Goal: Find specific page/section: Find specific page/section

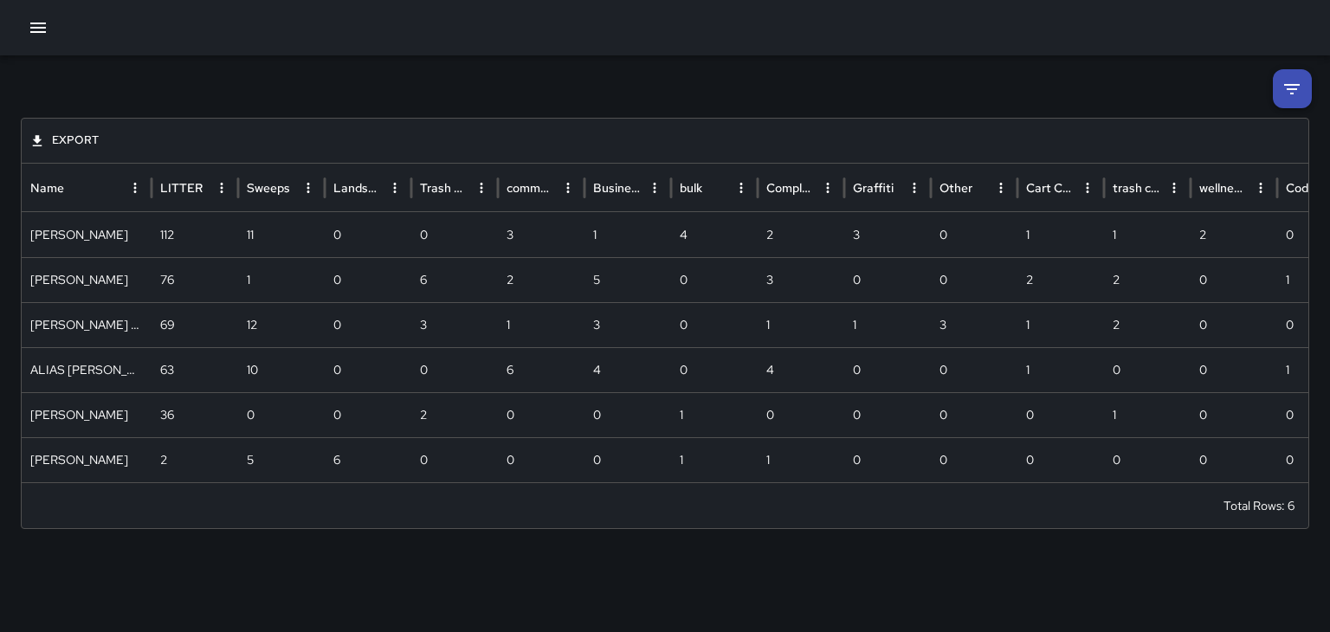
click at [34, 32] on icon "button" at bounding box center [38, 28] width 16 height 10
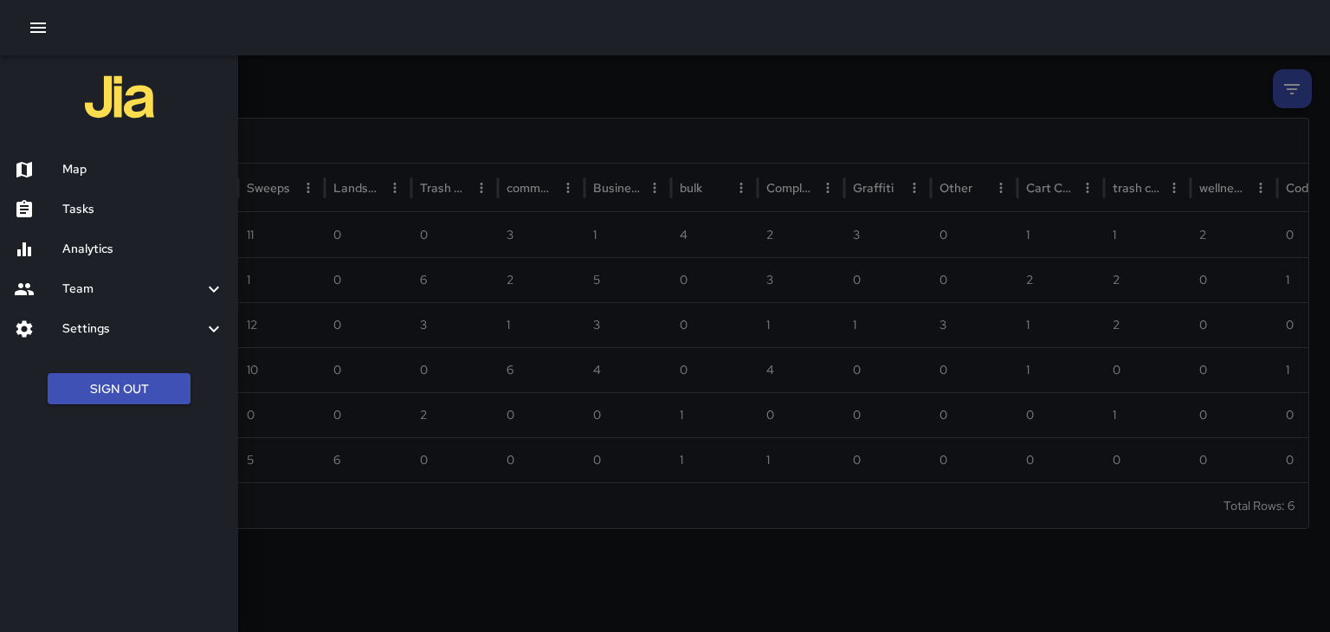
click at [74, 162] on h6 "Map" at bounding box center [143, 169] width 162 height 19
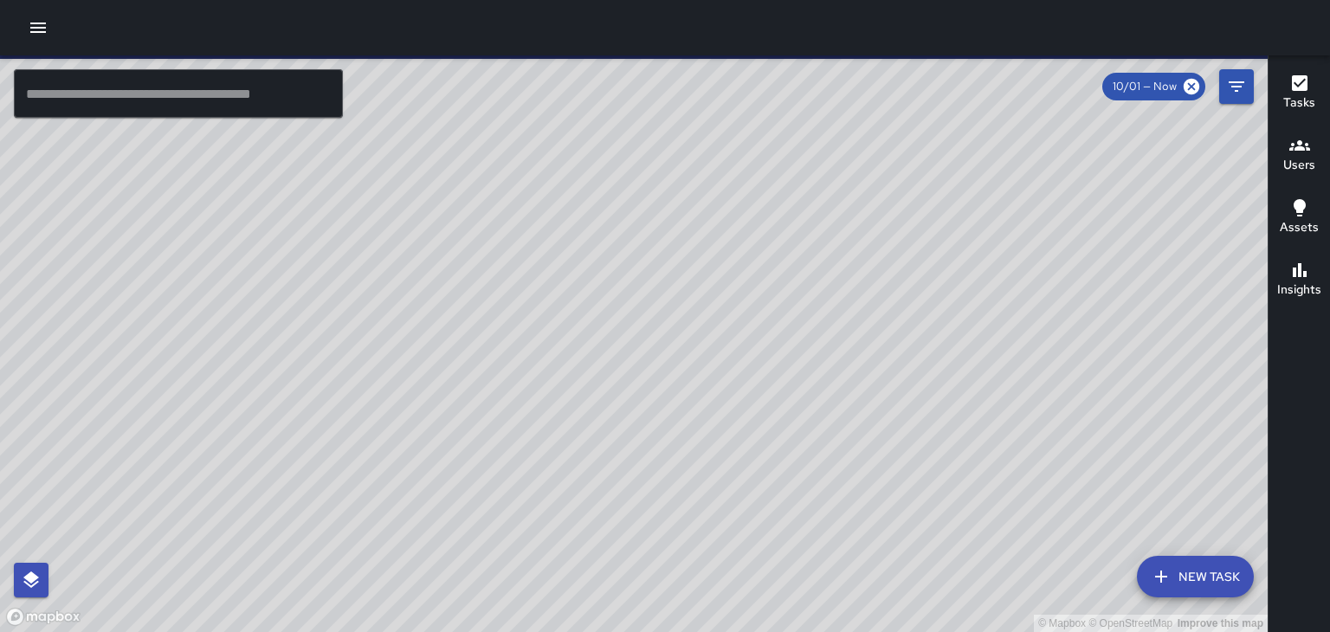
click at [1293, 162] on h6 "Users" at bounding box center [1299, 165] width 32 height 19
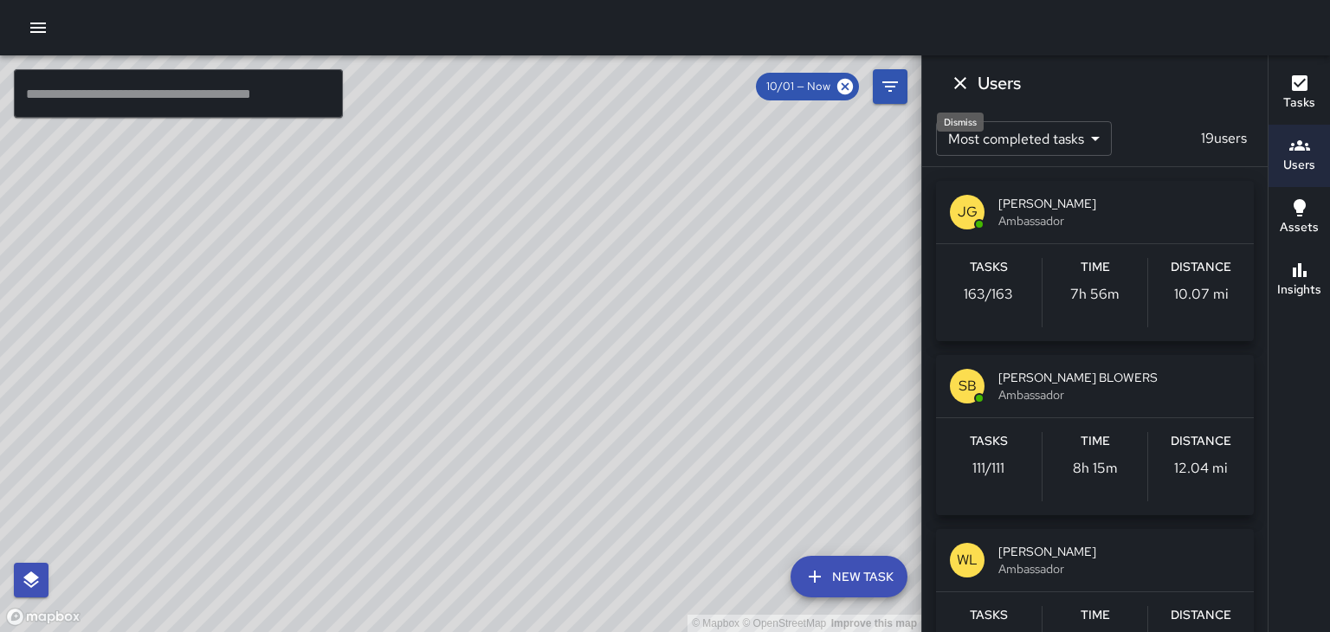
click at [959, 87] on icon "Dismiss" at bounding box center [960, 83] width 21 height 21
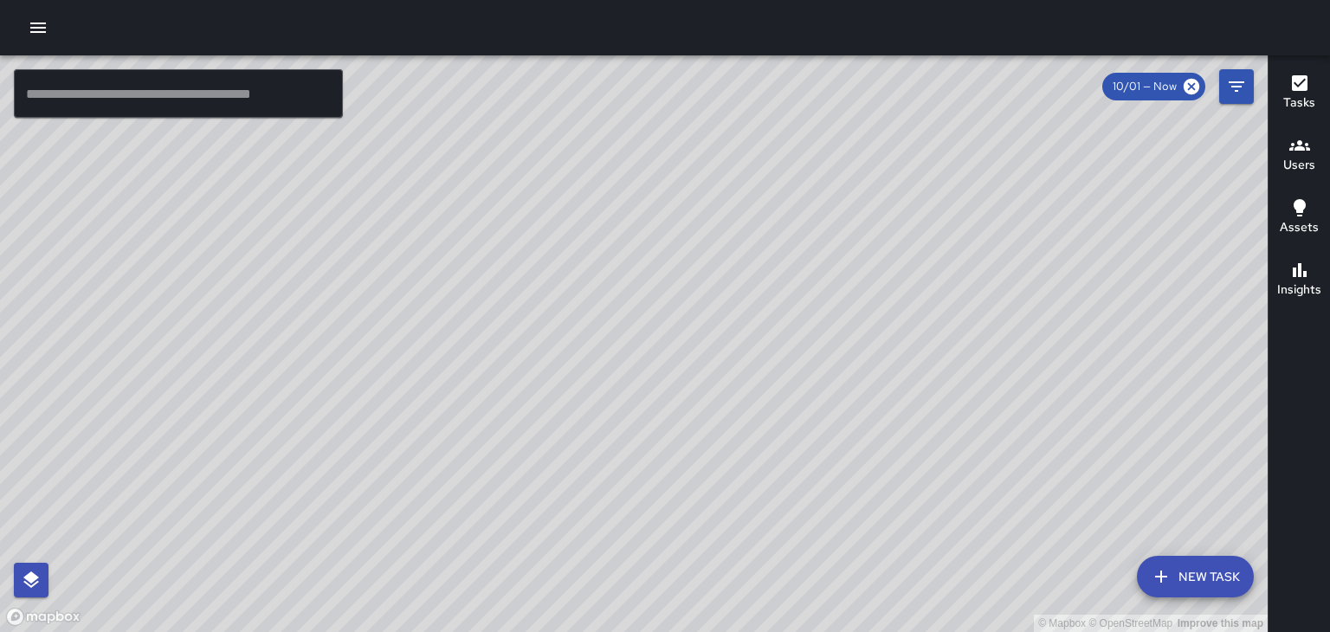
click at [1293, 94] on h6 "Tasks" at bounding box center [1299, 103] width 32 height 19
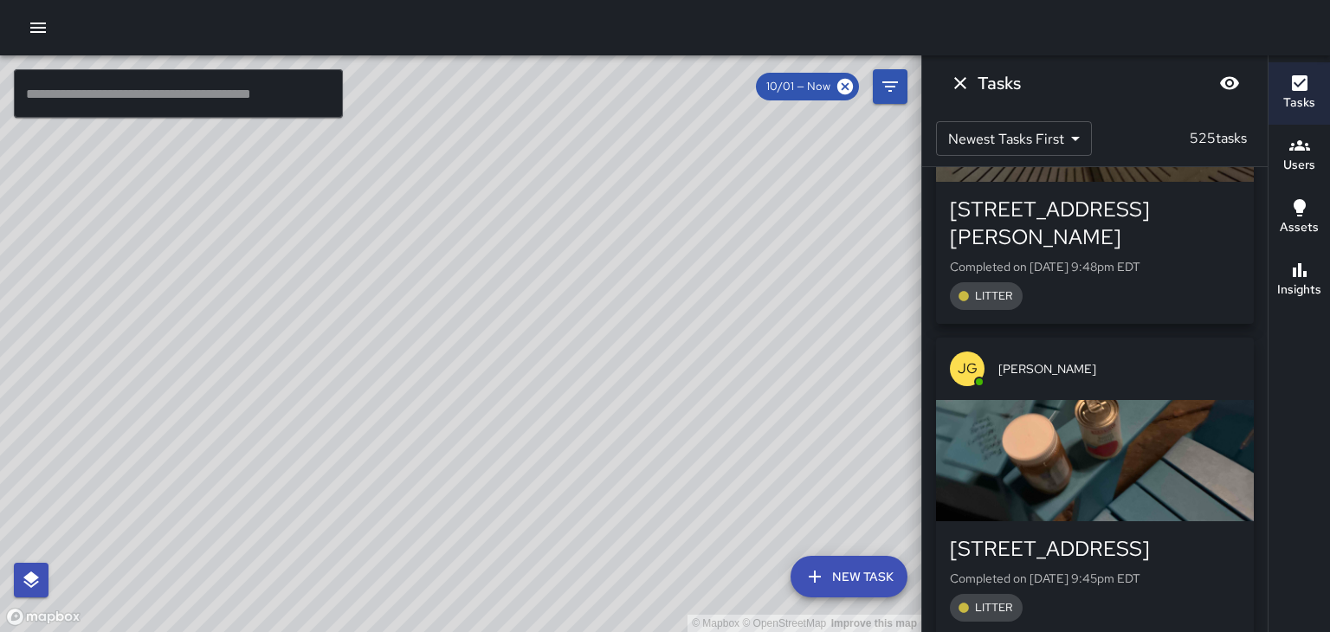
scroll to position [1121, 0]
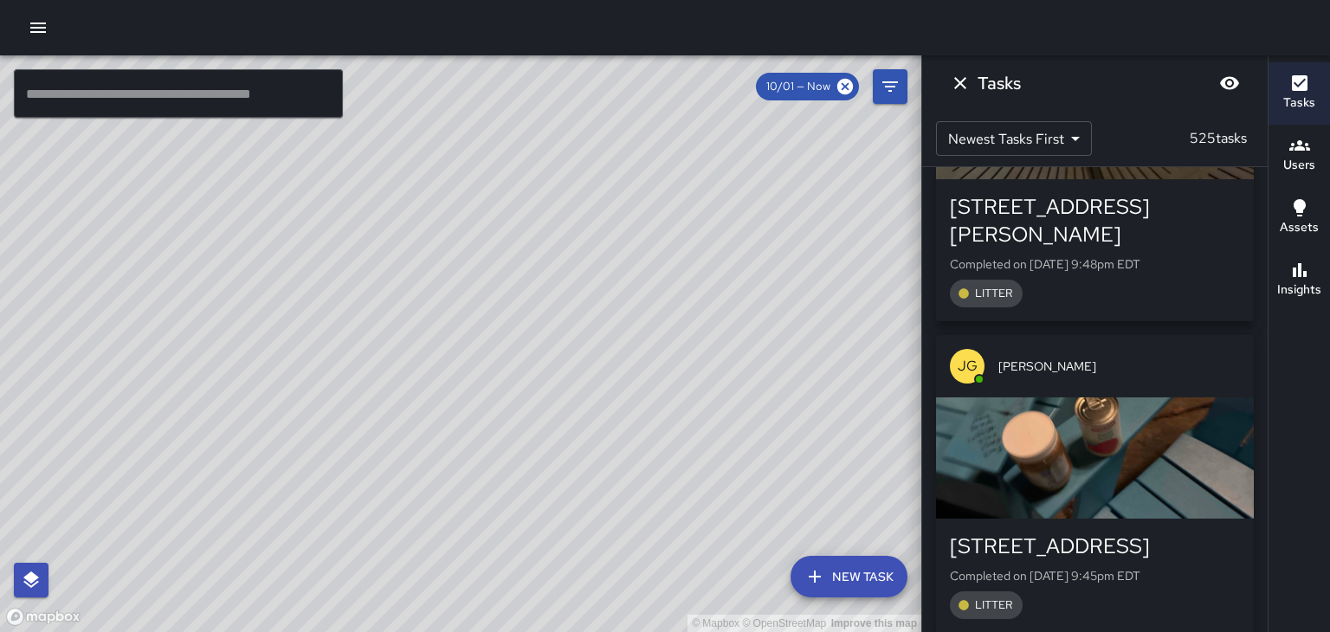
click at [1199, 456] on div "button" at bounding box center [1095, 457] width 318 height 121
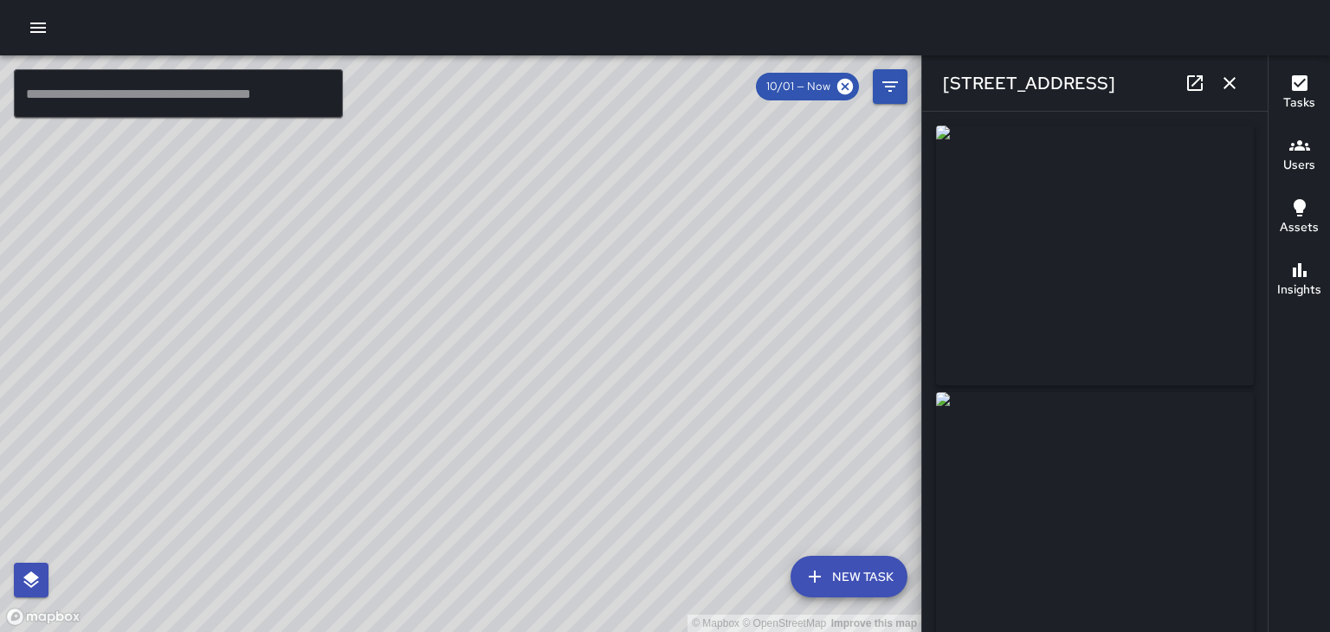
type input "**********"
click at [1230, 94] on button "button" at bounding box center [1229, 83] width 35 height 35
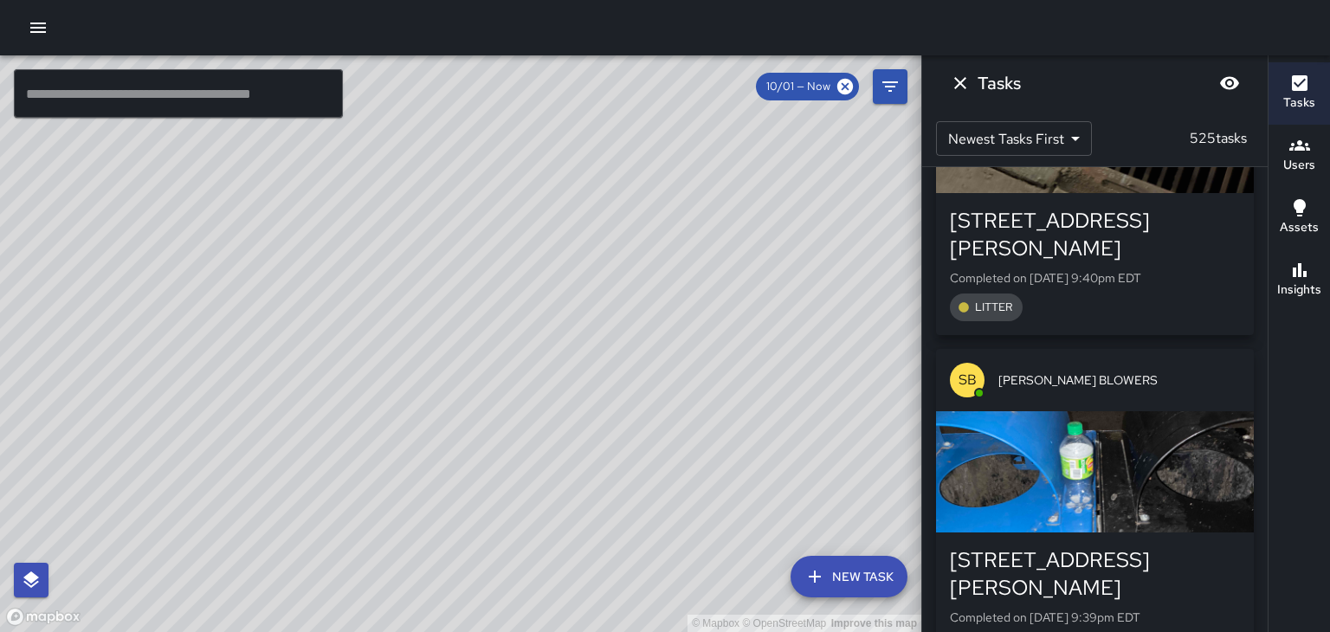
scroll to position [1764, 0]
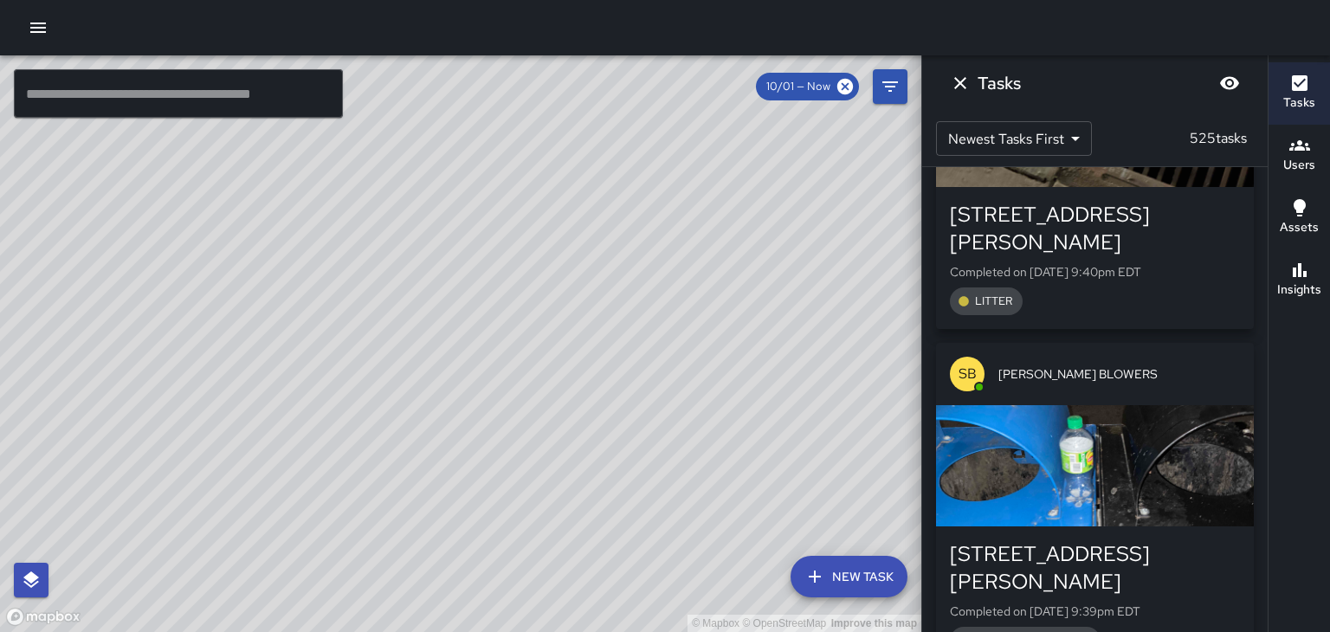
click at [1213, 603] on p "Completed on [DATE] 9:39pm EDT" at bounding box center [1095, 611] width 290 height 17
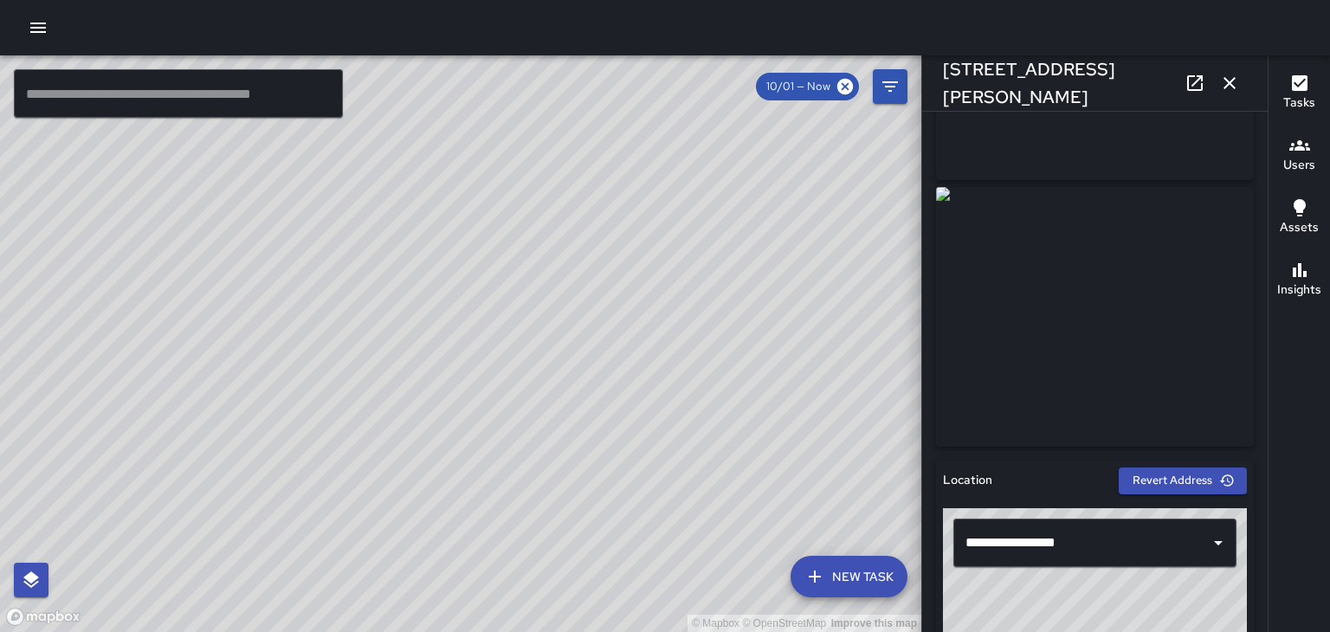
scroll to position [239, 0]
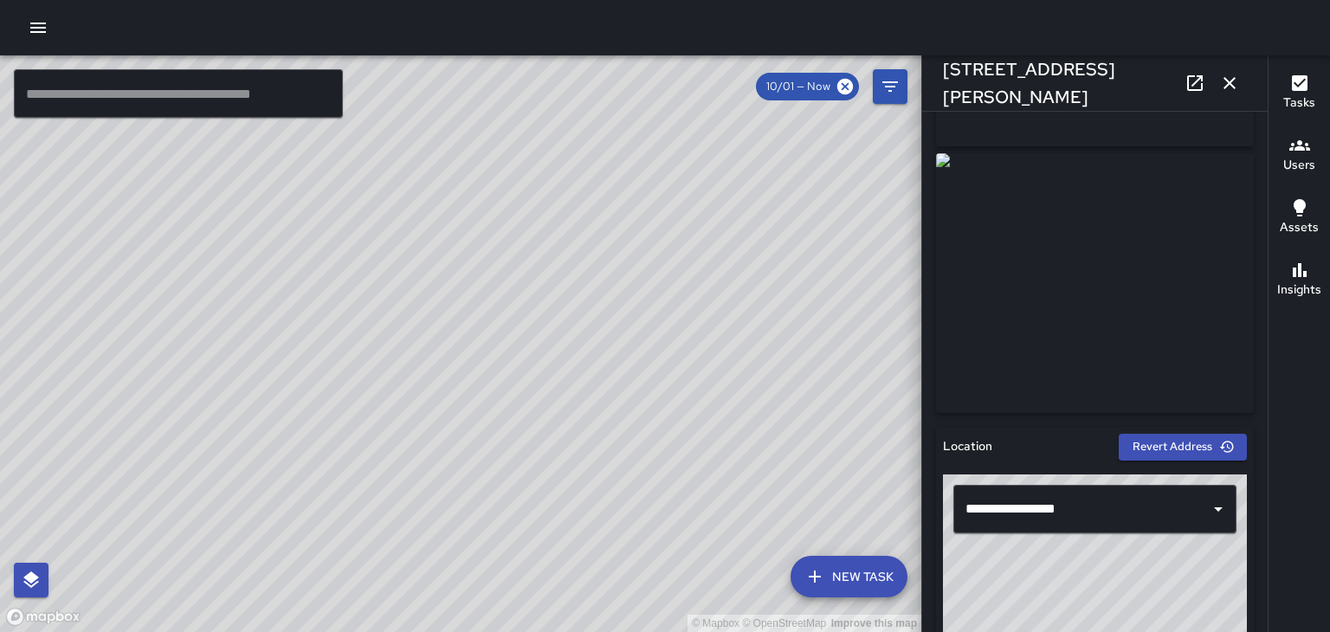
click at [1241, 85] on button "button" at bounding box center [1229, 83] width 35 height 35
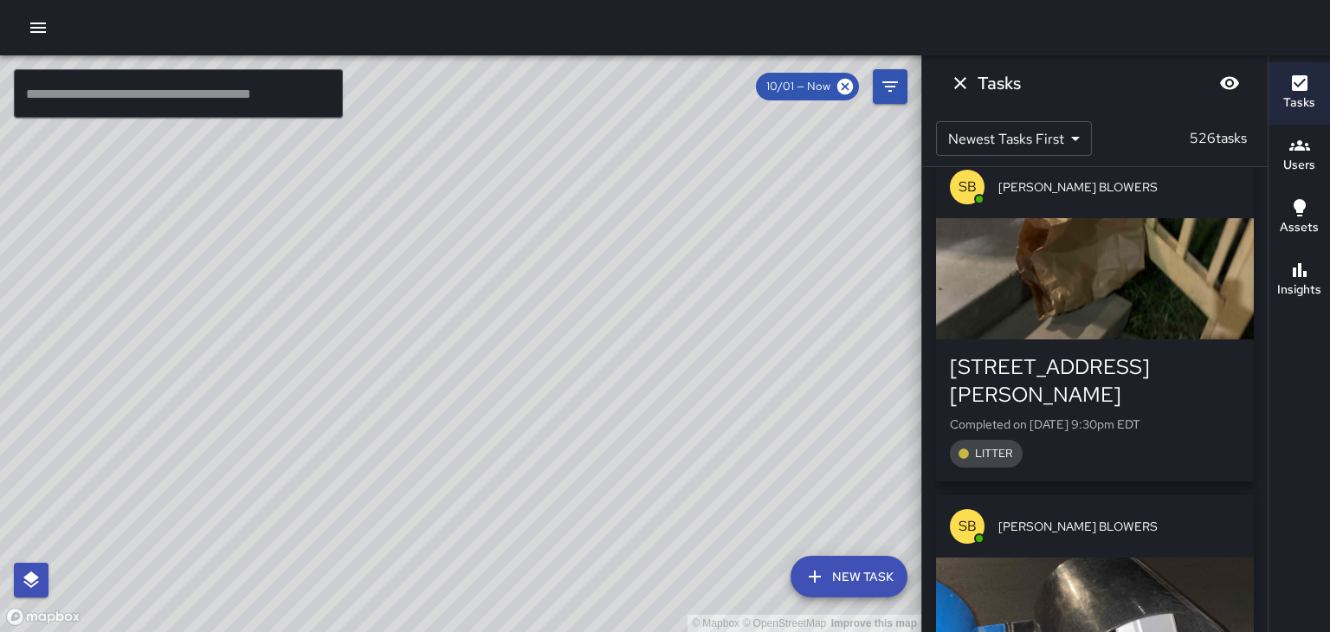
scroll to position [5499, 0]
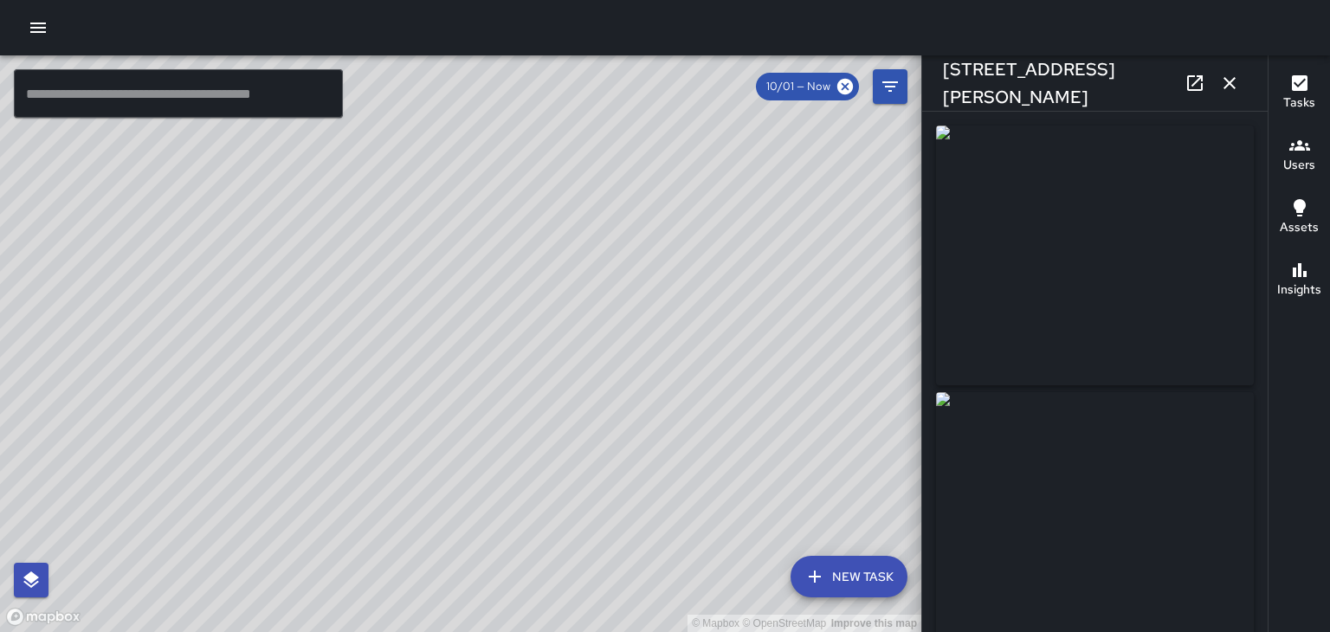
type input "**********"
click at [1230, 83] on icon "button" at bounding box center [1230, 83] width 12 height 12
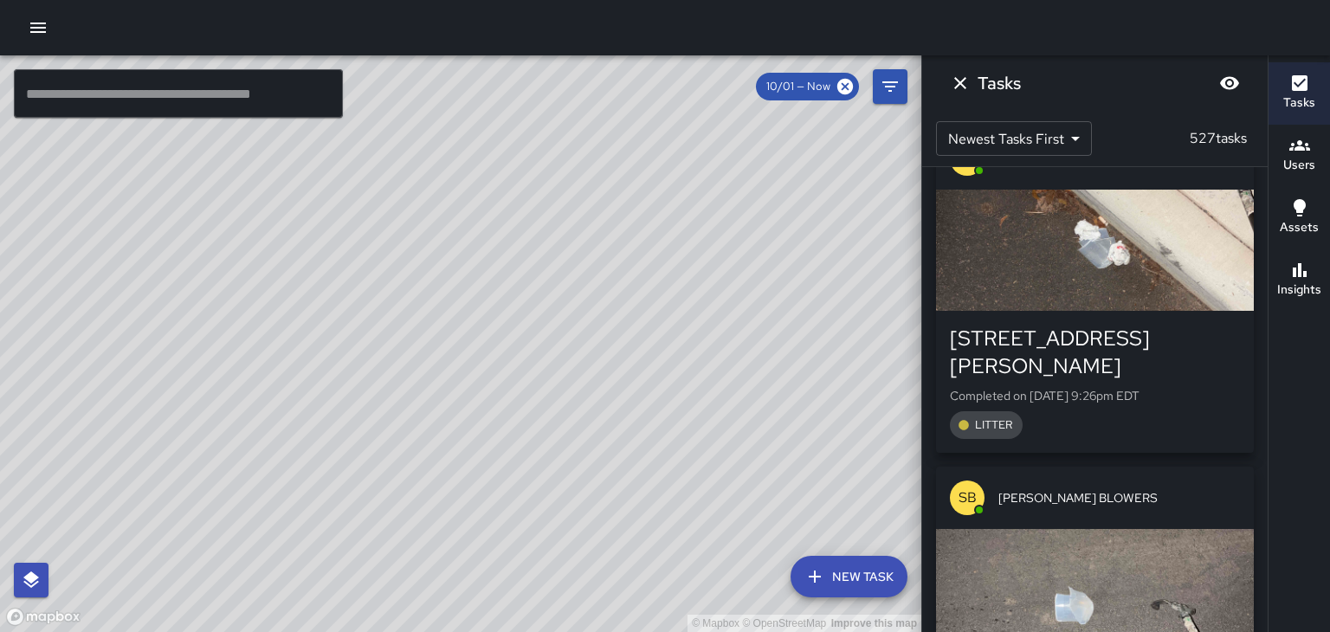
scroll to position [6822, 0]
click at [1195, 530] on div "button" at bounding box center [1095, 590] width 318 height 121
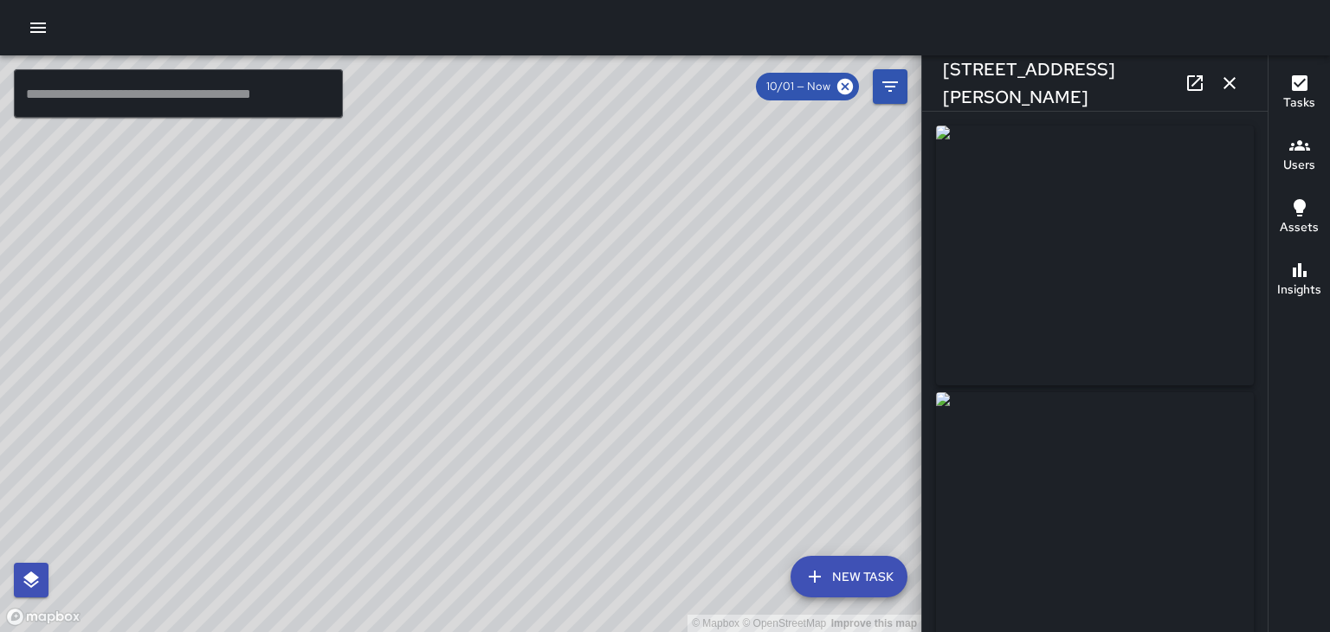
type input "**********"
click at [1242, 93] on button "button" at bounding box center [1229, 83] width 35 height 35
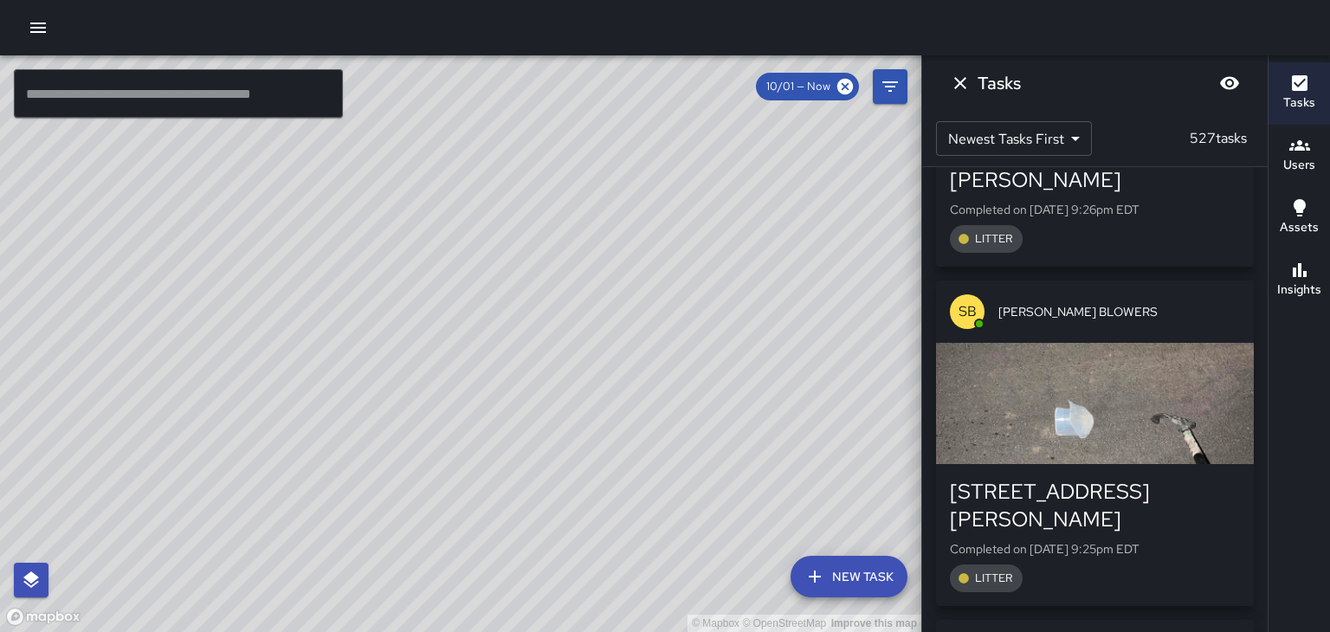
scroll to position [7014, 0]
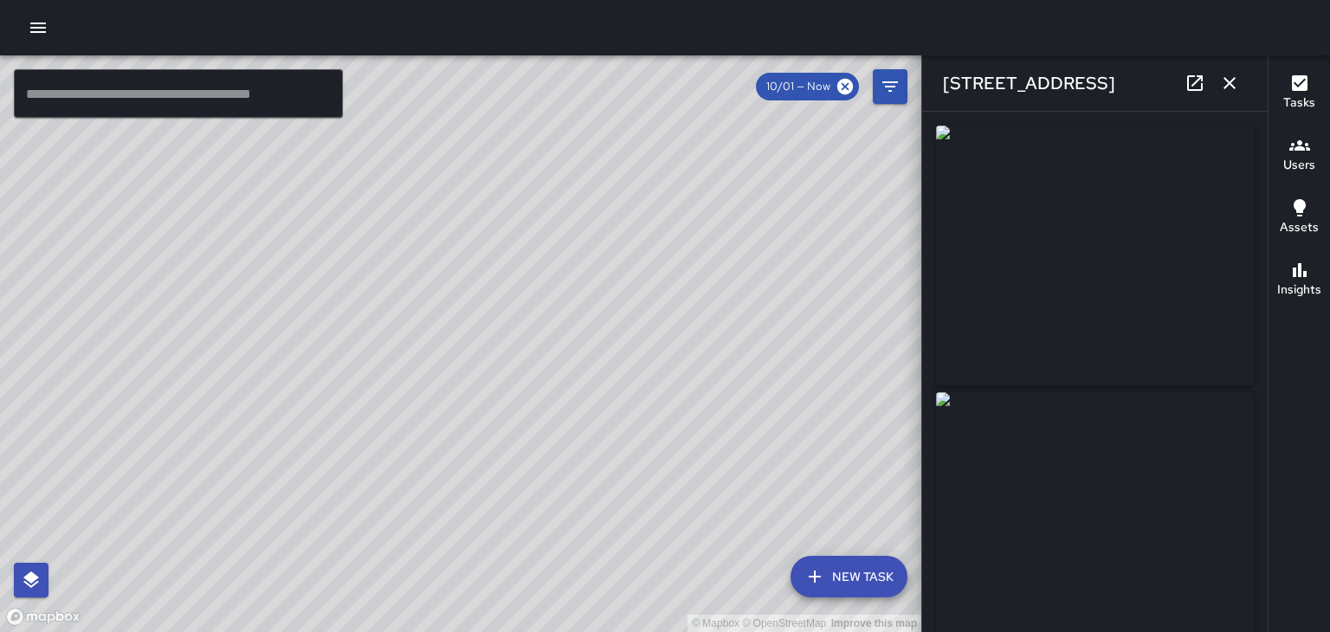
scroll to position [7326, 0]
click at [1229, 86] on icon "button" at bounding box center [1229, 83] width 21 height 21
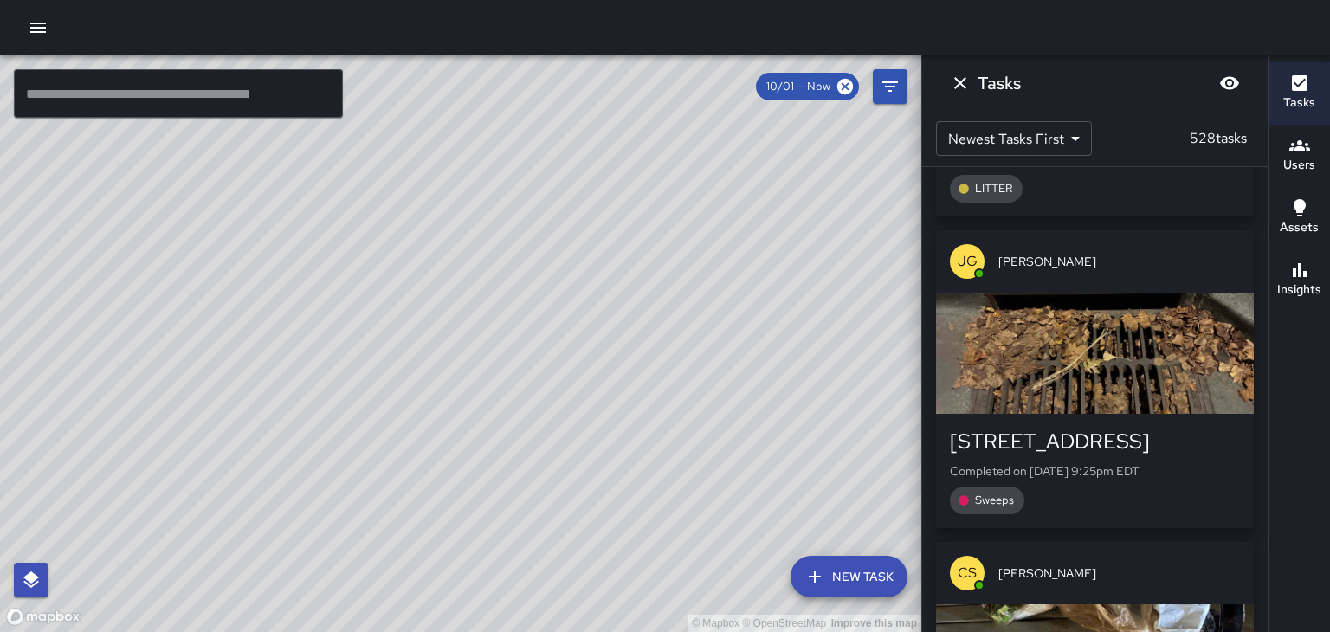
scroll to position [7714, 0]
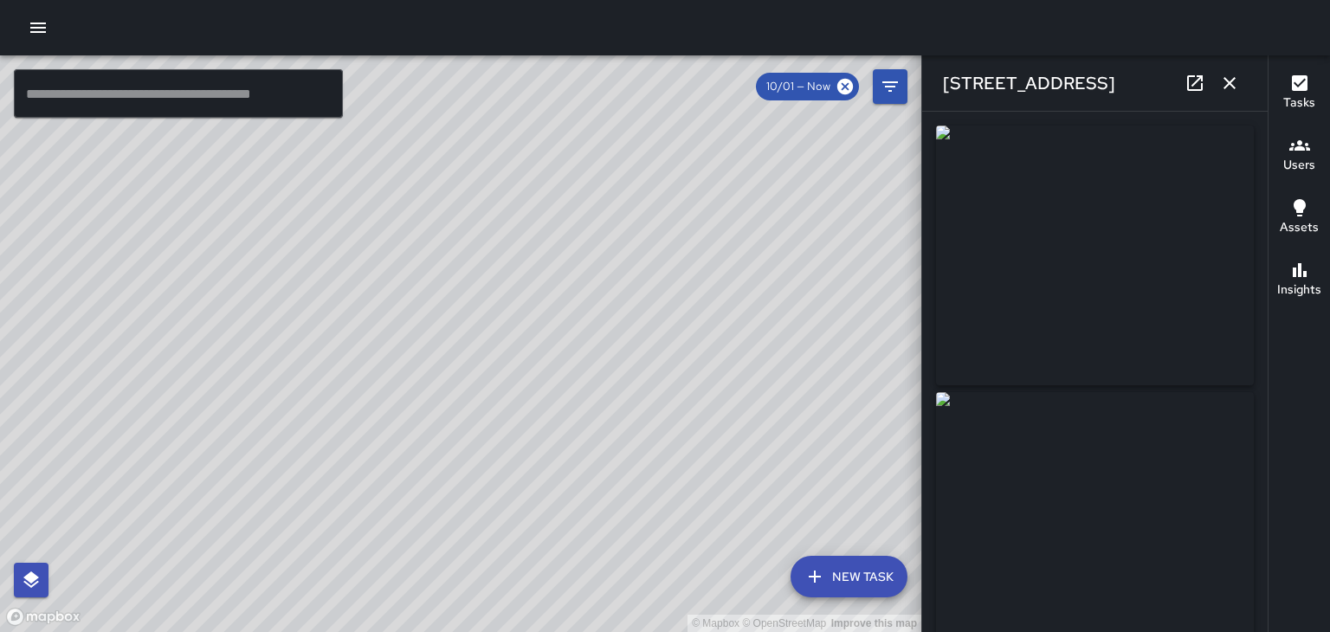
type input "**********"
click at [1230, 87] on icon "button" at bounding box center [1229, 83] width 21 height 21
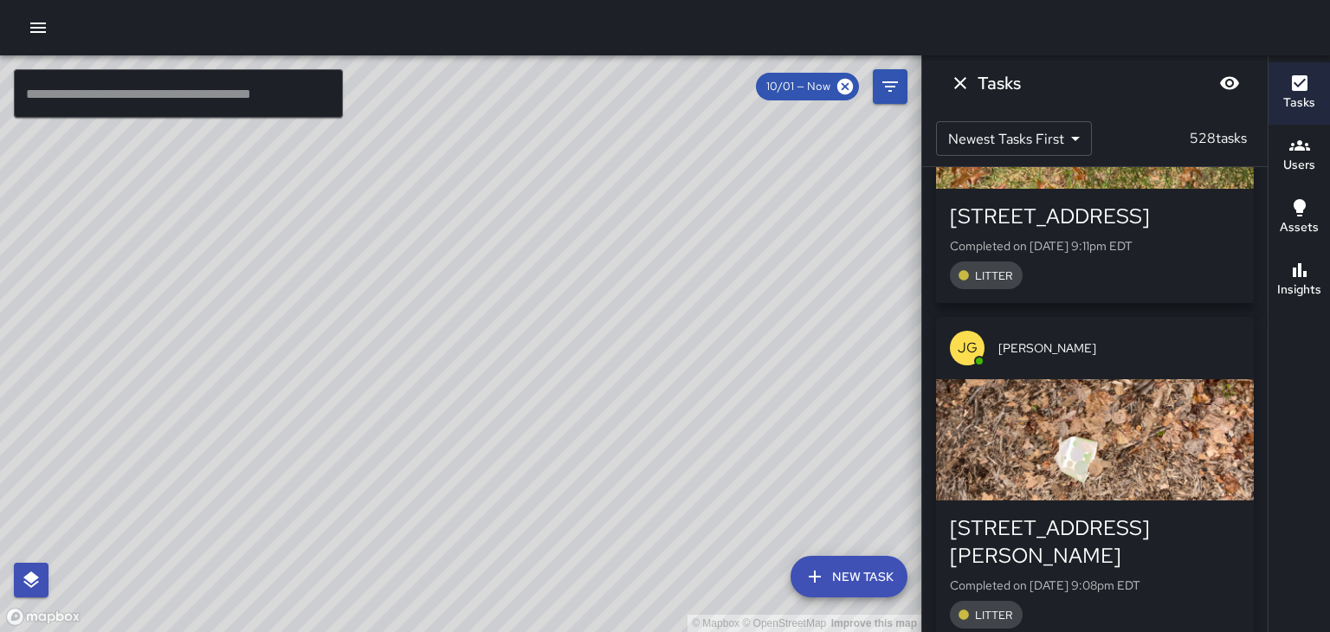
scroll to position [11996, 0]
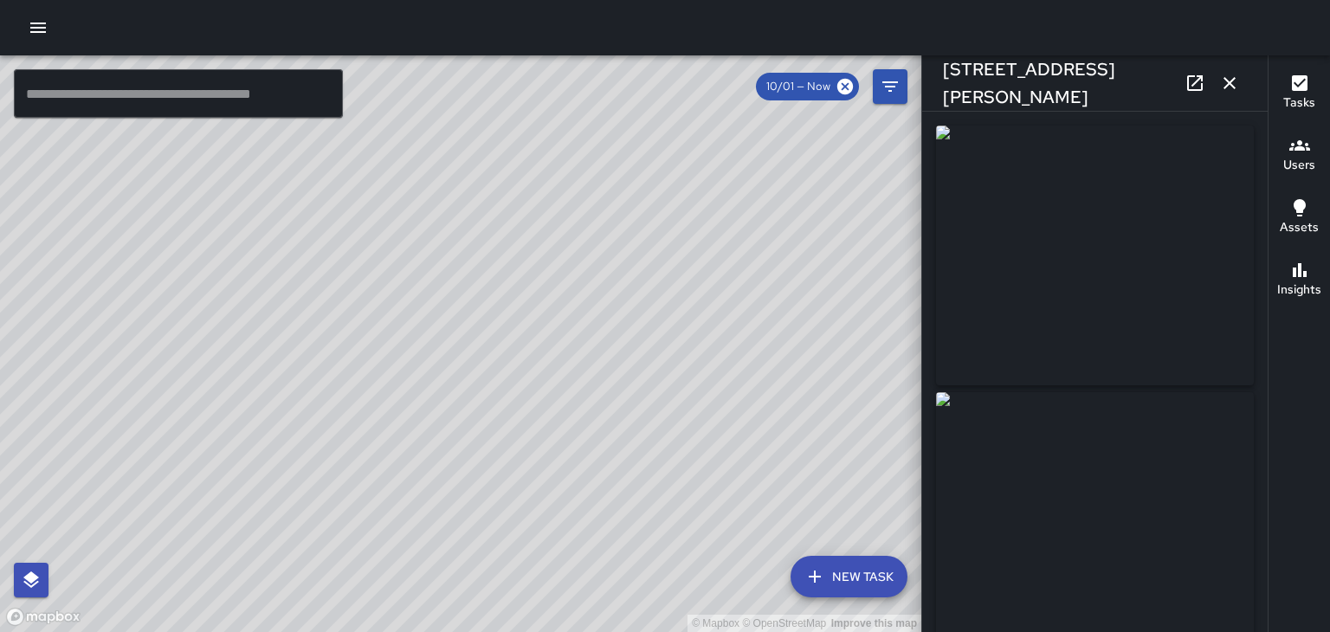
type input "**********"
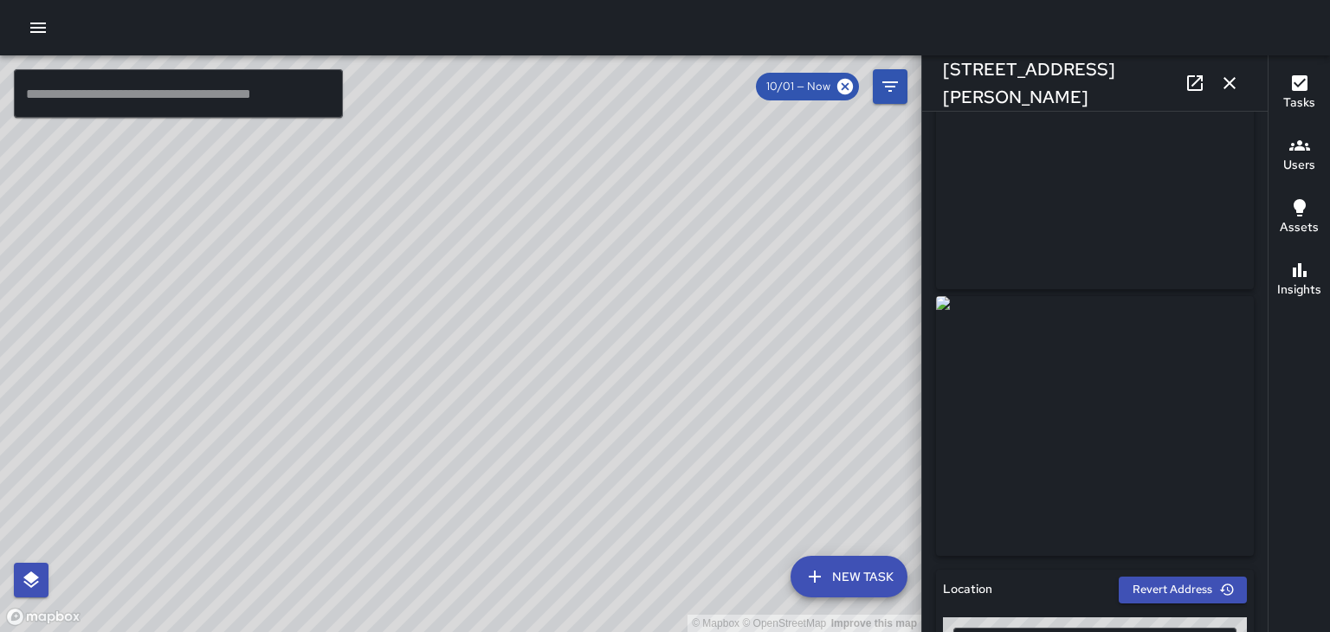
scroll to position [95, 0]
click at [1231, 87] on icon "button" at bounding box center [1229, 83] width 21 height 21
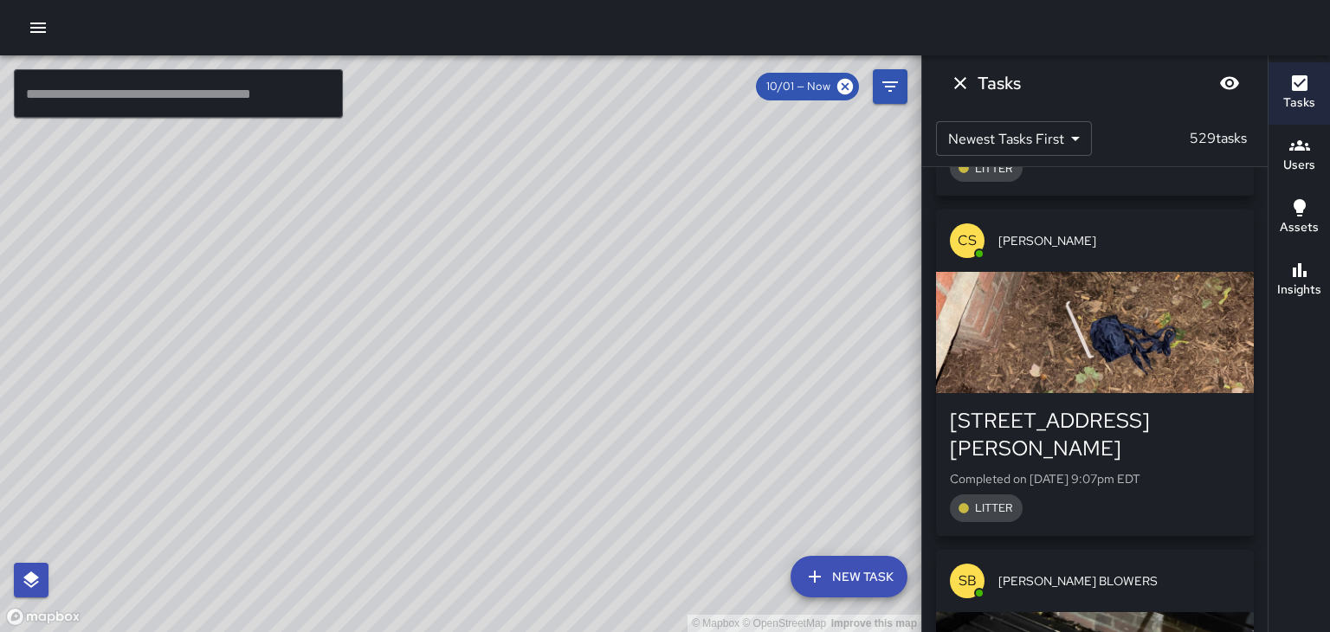
scroll to position [13087, 0]
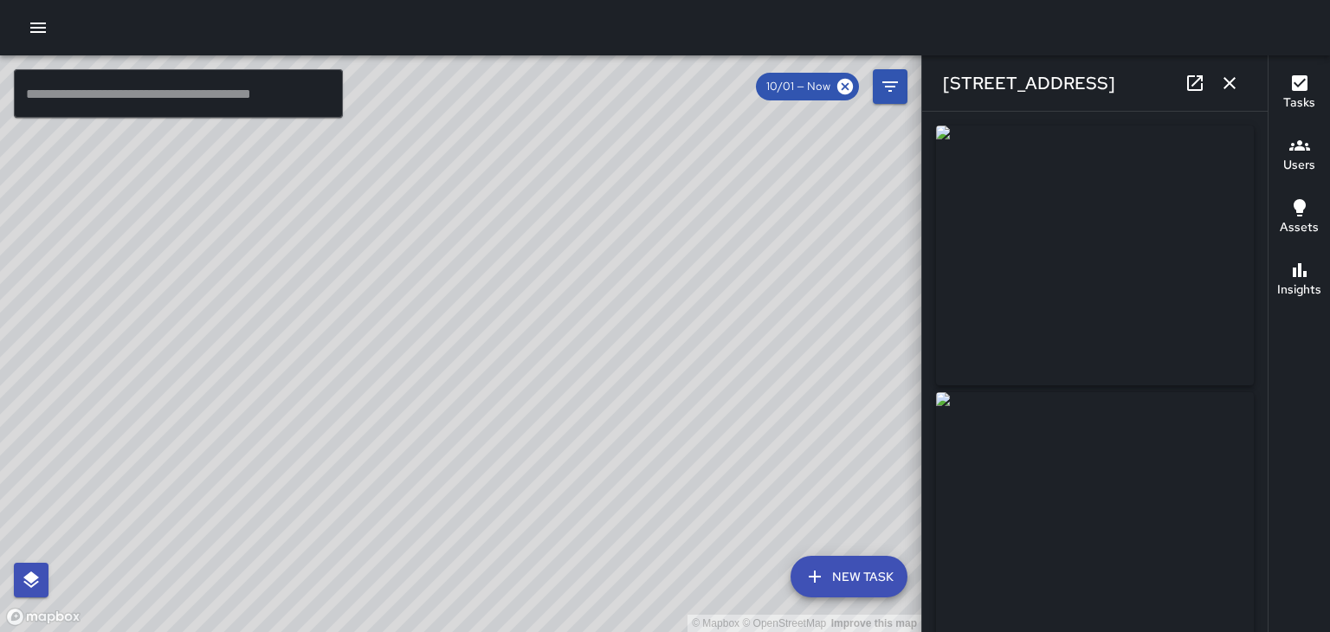
type input "**********"
click at [1235, 83] on icon "button" at bounding box center [1229, 83] width 21 height 21
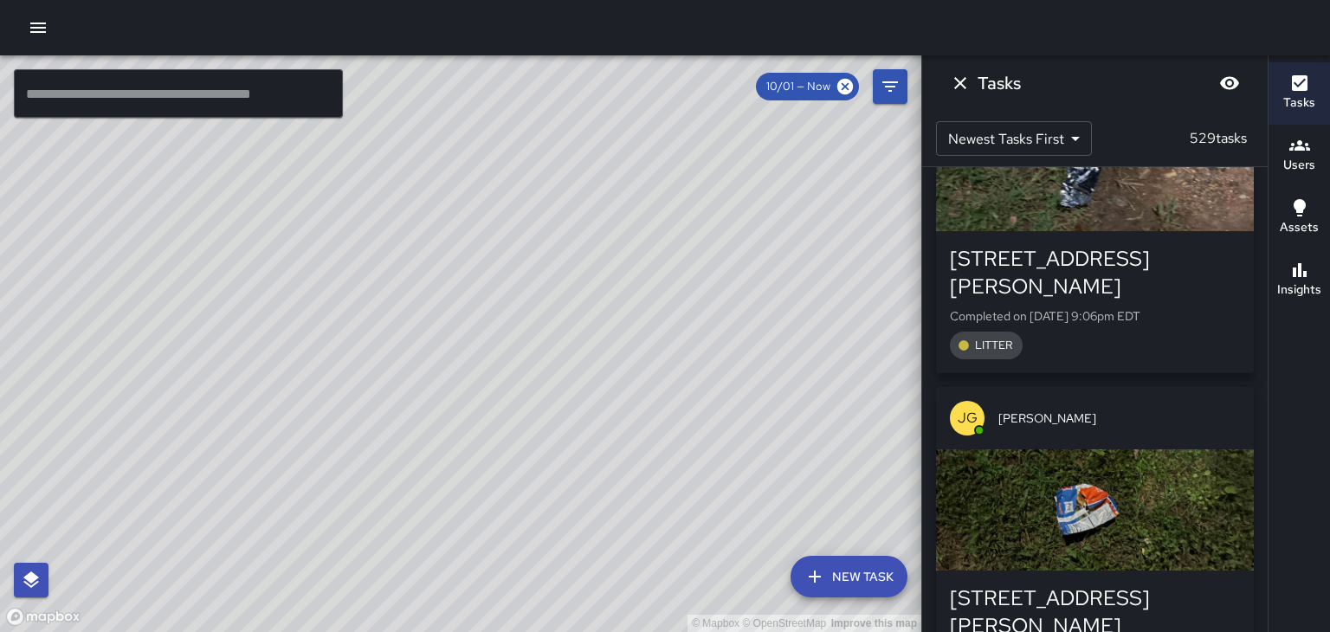
scroll to position [14246, 0]
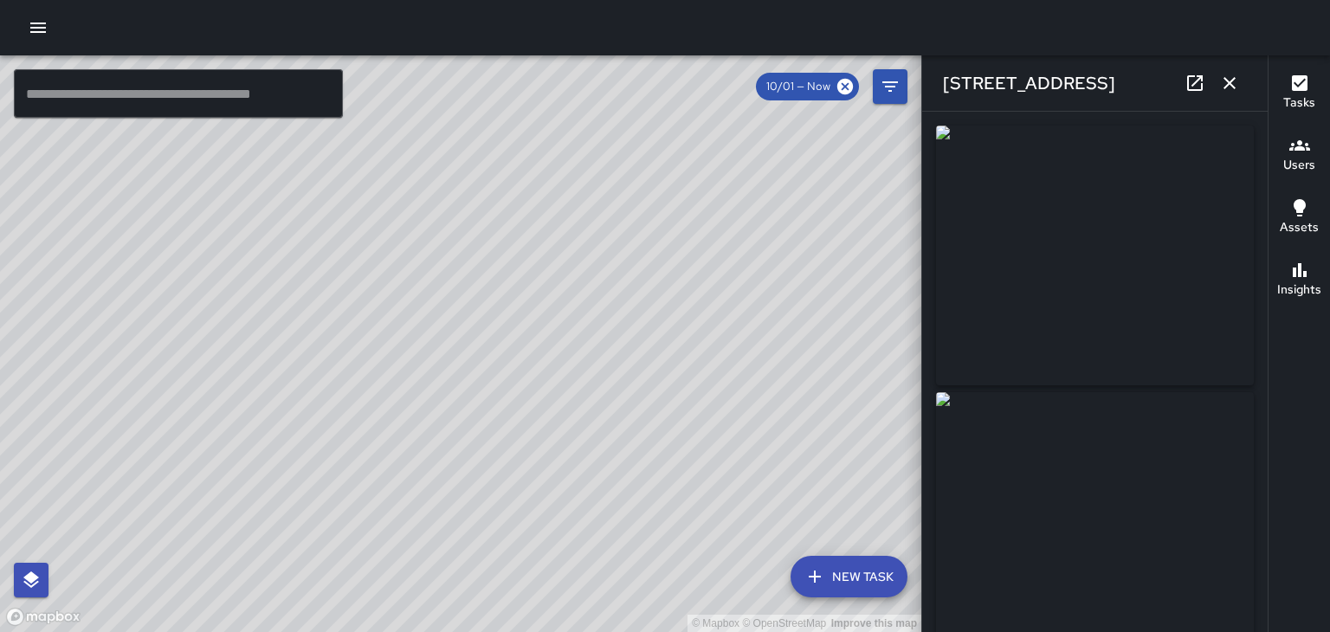
type input "**********"
click at [1240, 94] on button "button" at bounding box center [1229, 83] width 35 height 35
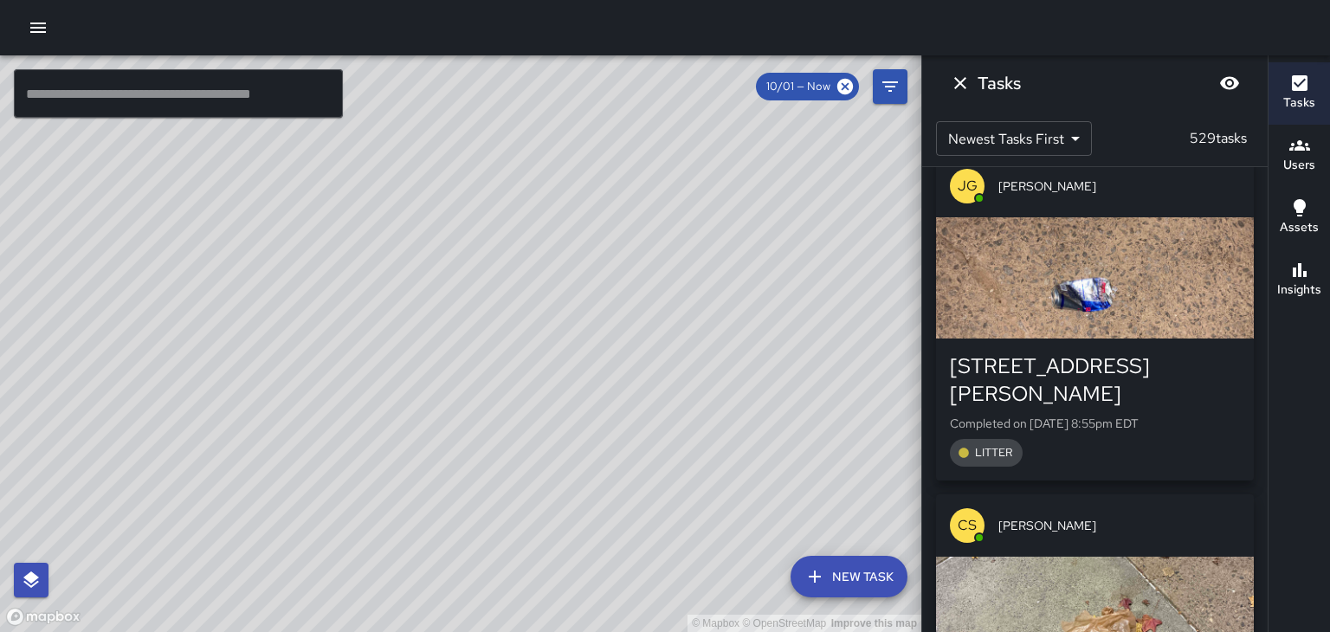
scroll to position [17027, 0]
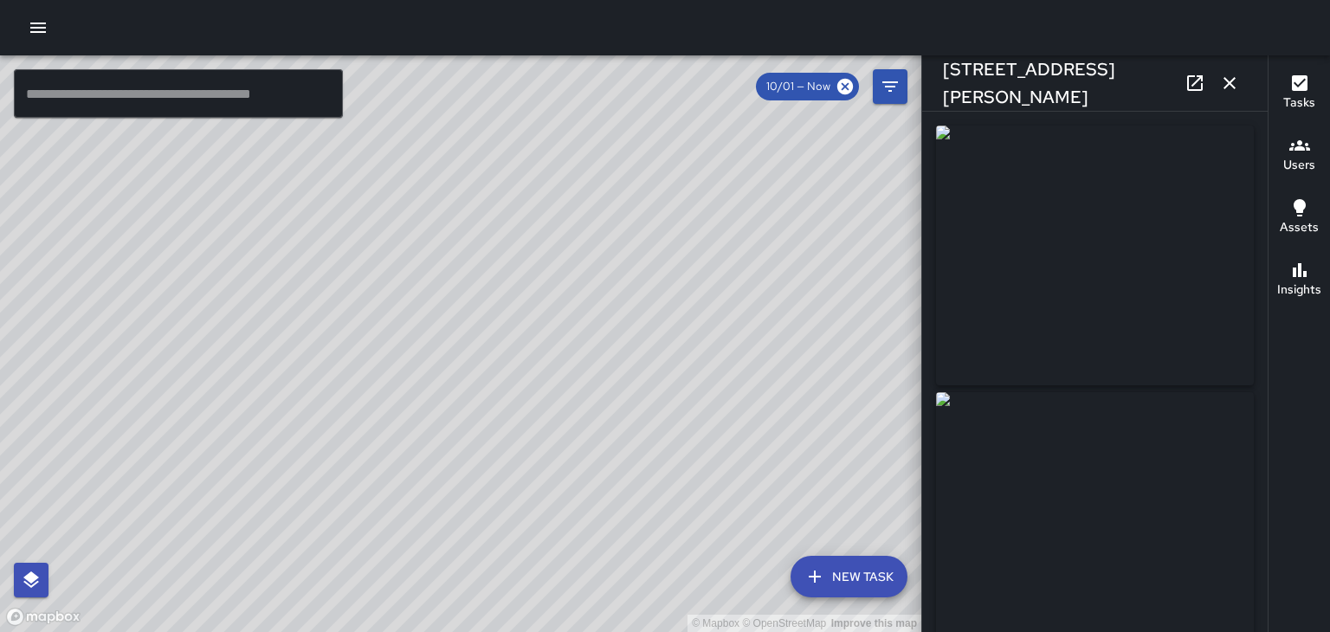
type input "**********"
click at [1233, 98] on button "button" at bounding box center [1229, 83] width 35 height 35
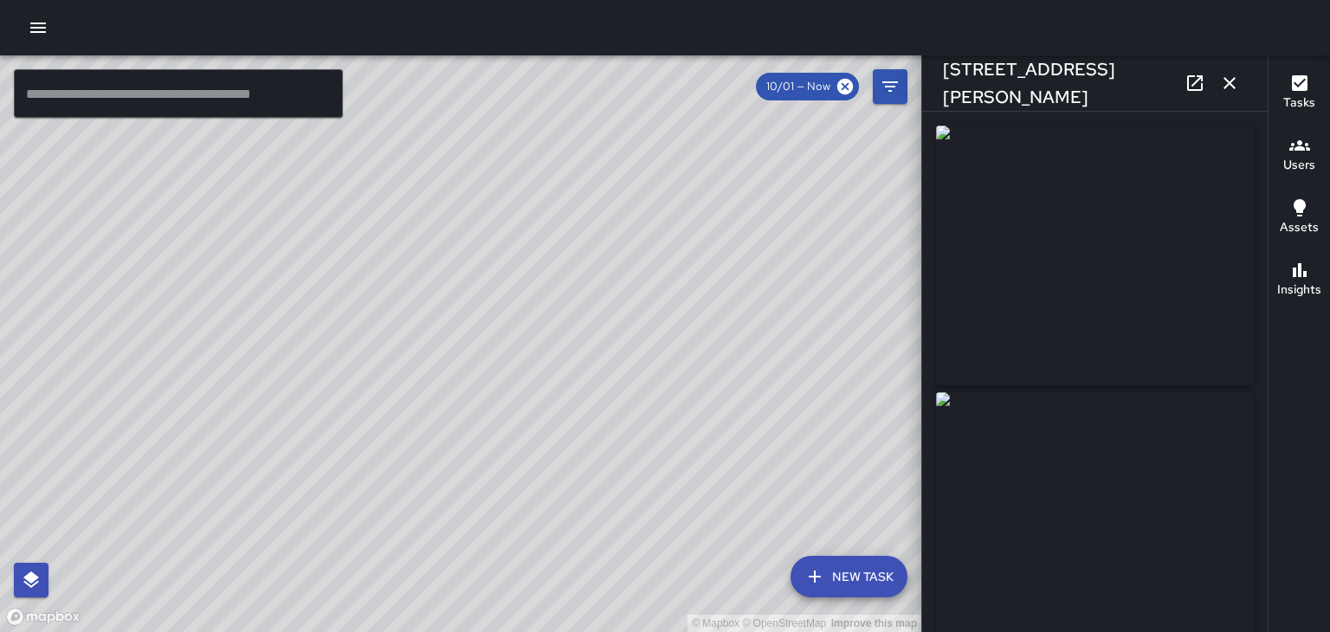
click at [1240, 83] on button "button" at bounding box center [1229, 83] width 35 height 35
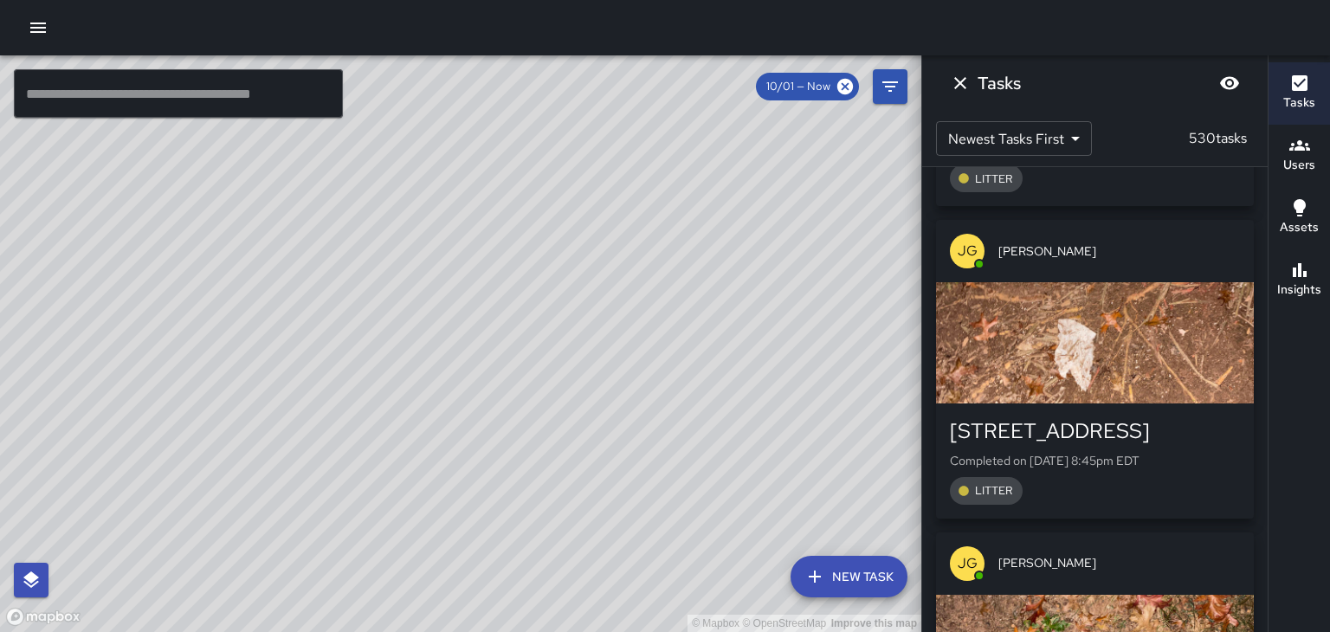
scroll to position [21013, 0]
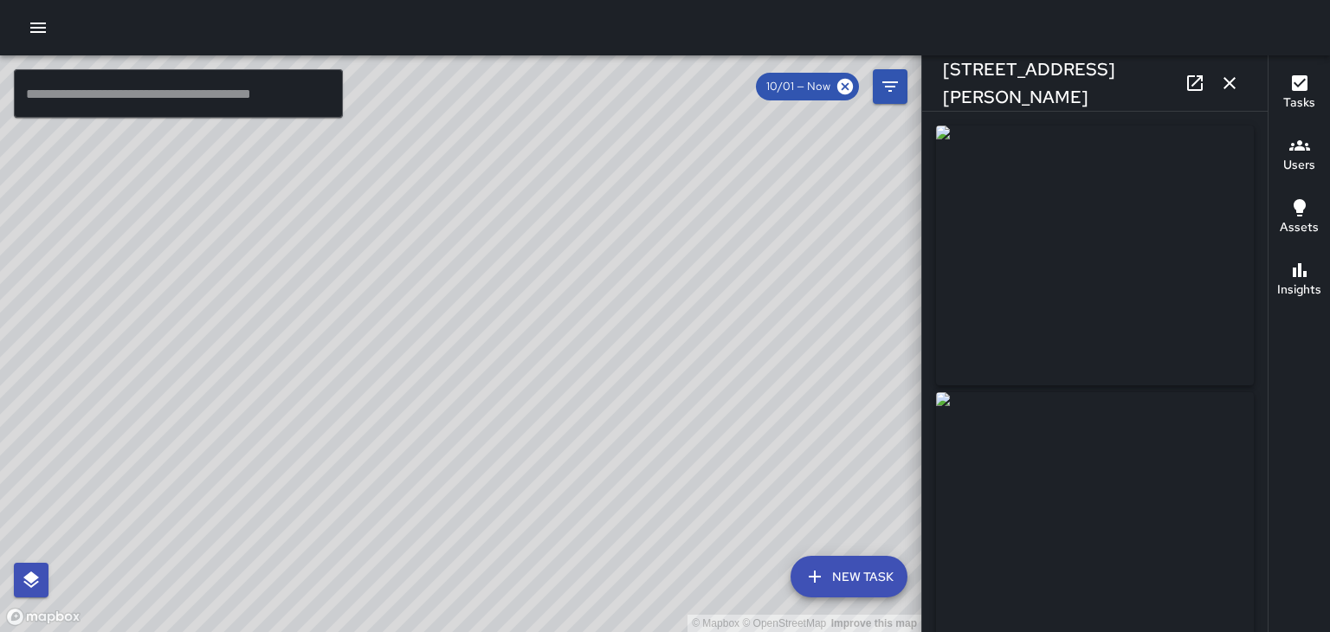
type input "**********"
click at [1241, 85] on button "button" at bounding box center [1229, 83] width 35 height 35
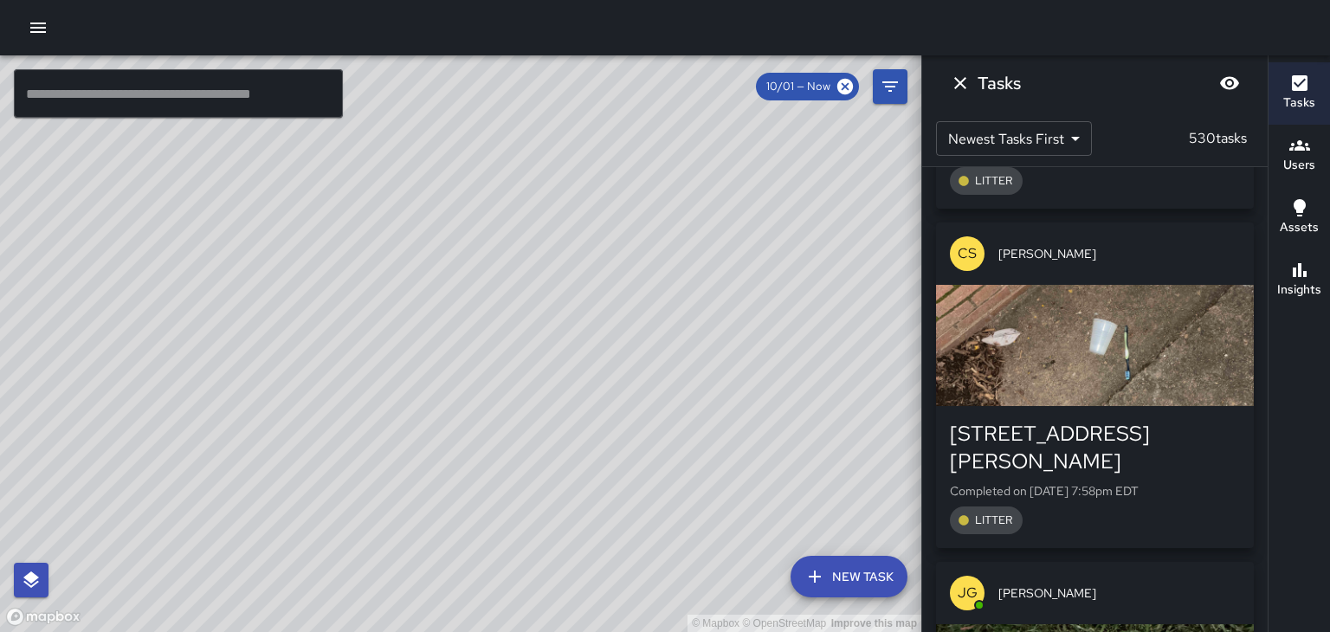
scroll to position [34549, 0]
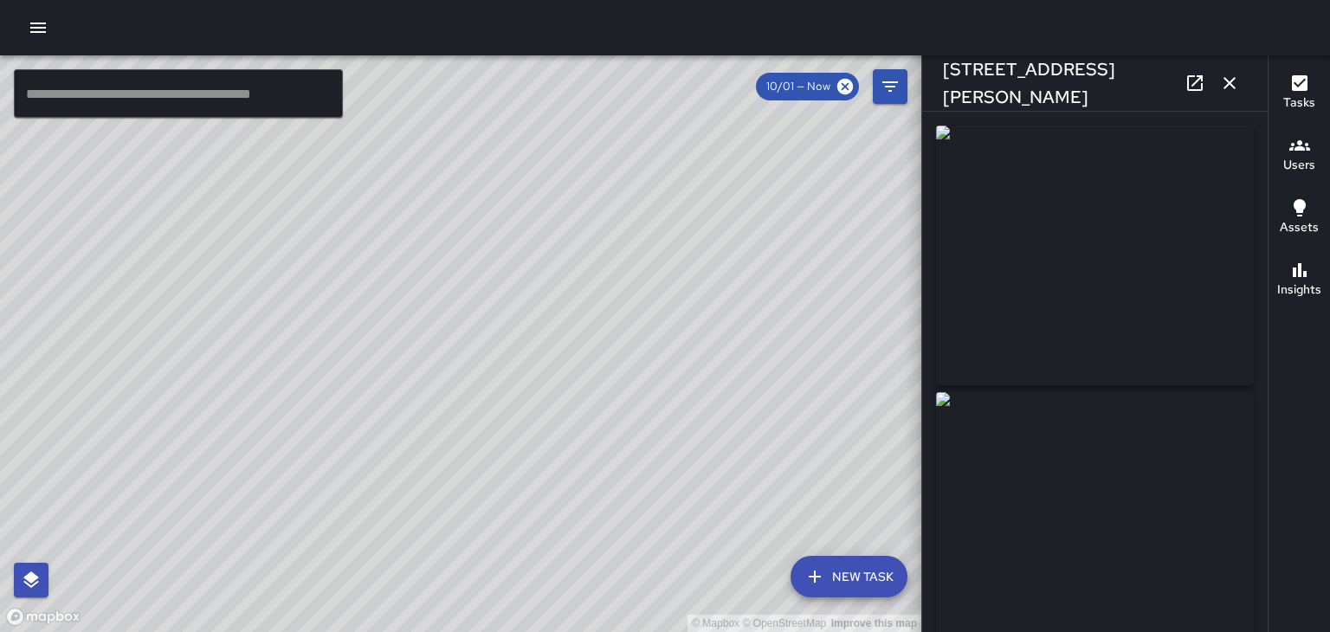
type input "**********"
click at [1230, 80] on icon "button" at bounding box center [1229, 83] width 21 height 21
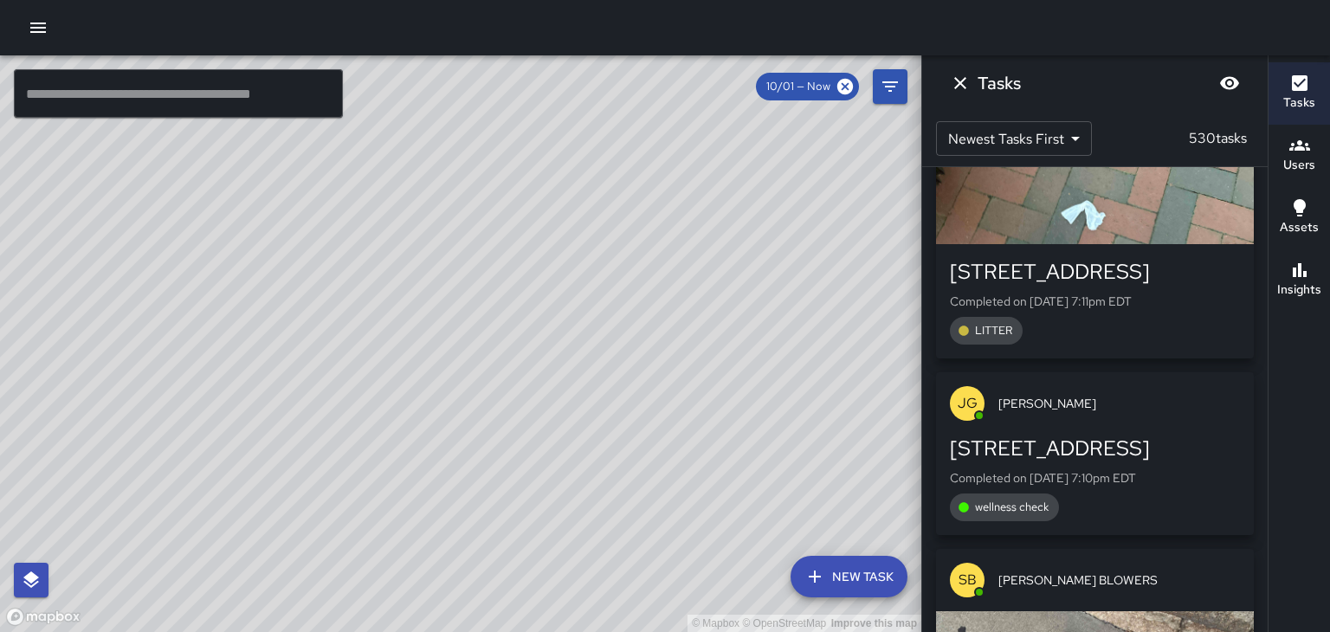
scroll to position [50898, 0]
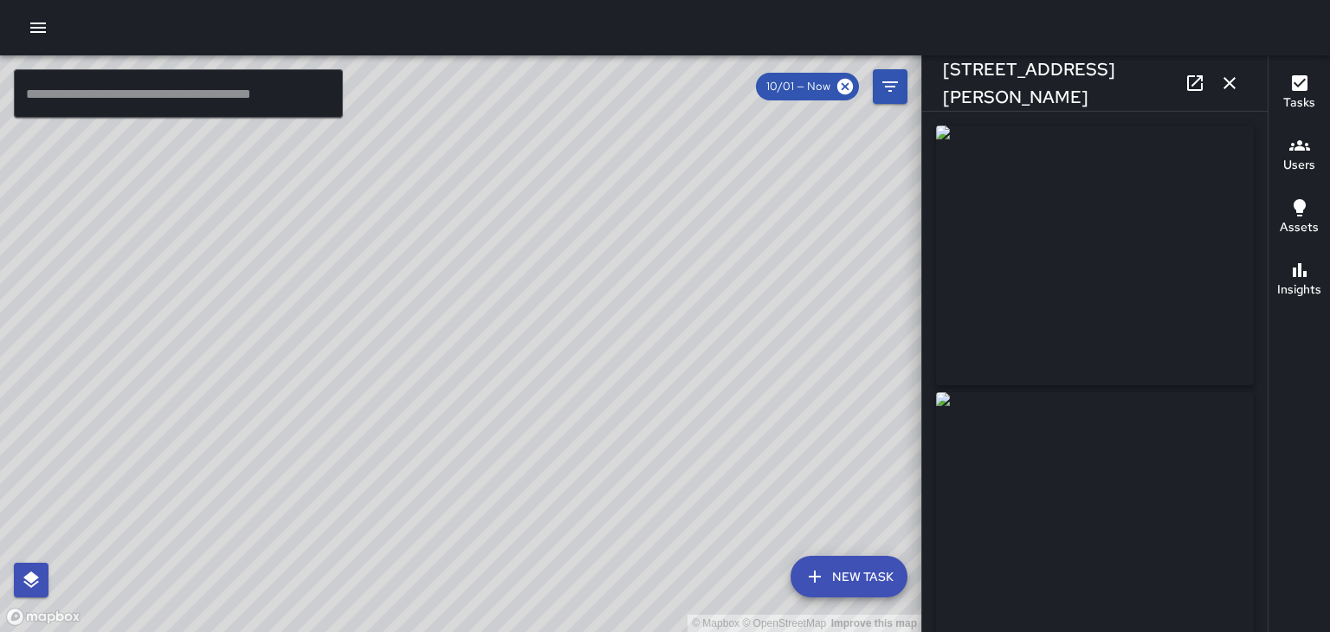
click at [1230, 94] on button "button" at bounding box center [1229, 83] width 35 height 35
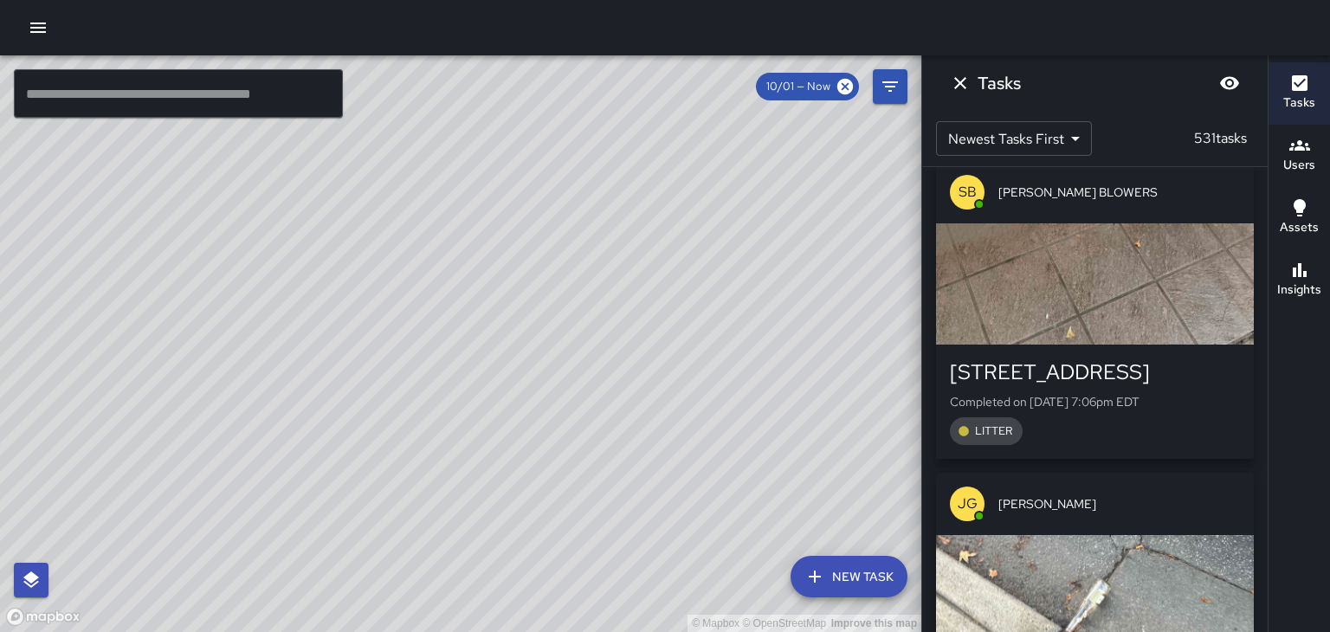
scroll to position [52548, 0]
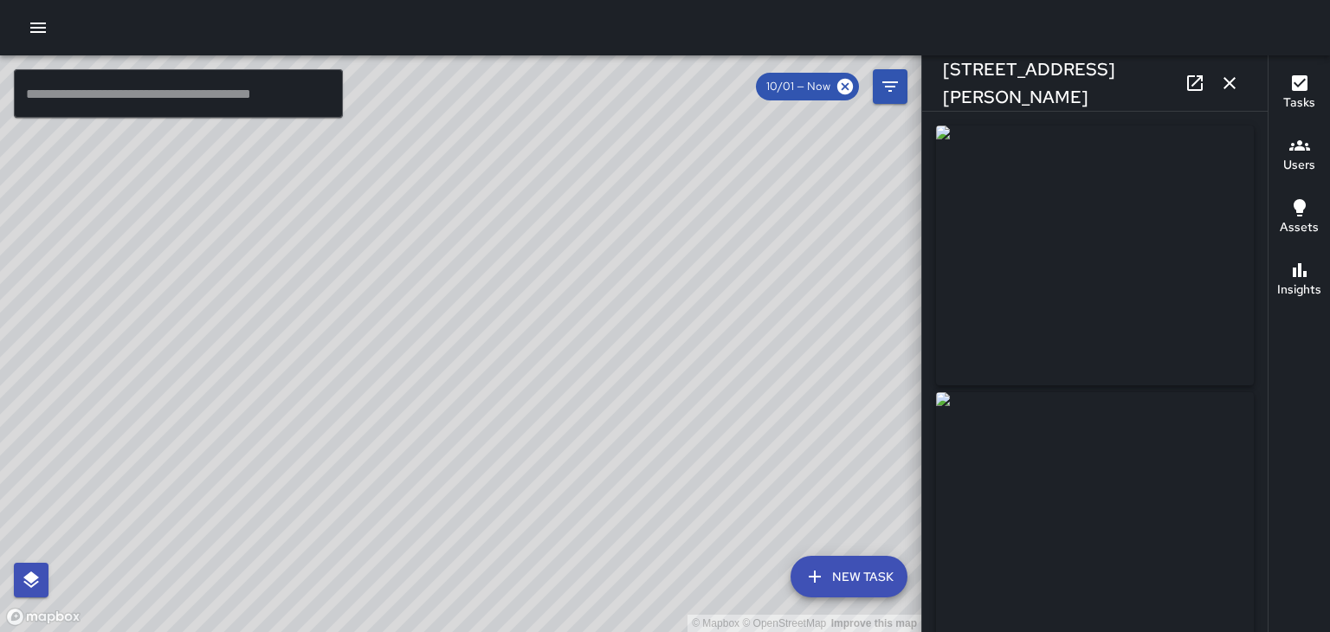
type input "**********"
click at [1227, 87] on icon "button" at bounding box center [1229, 83] width 21 height 21
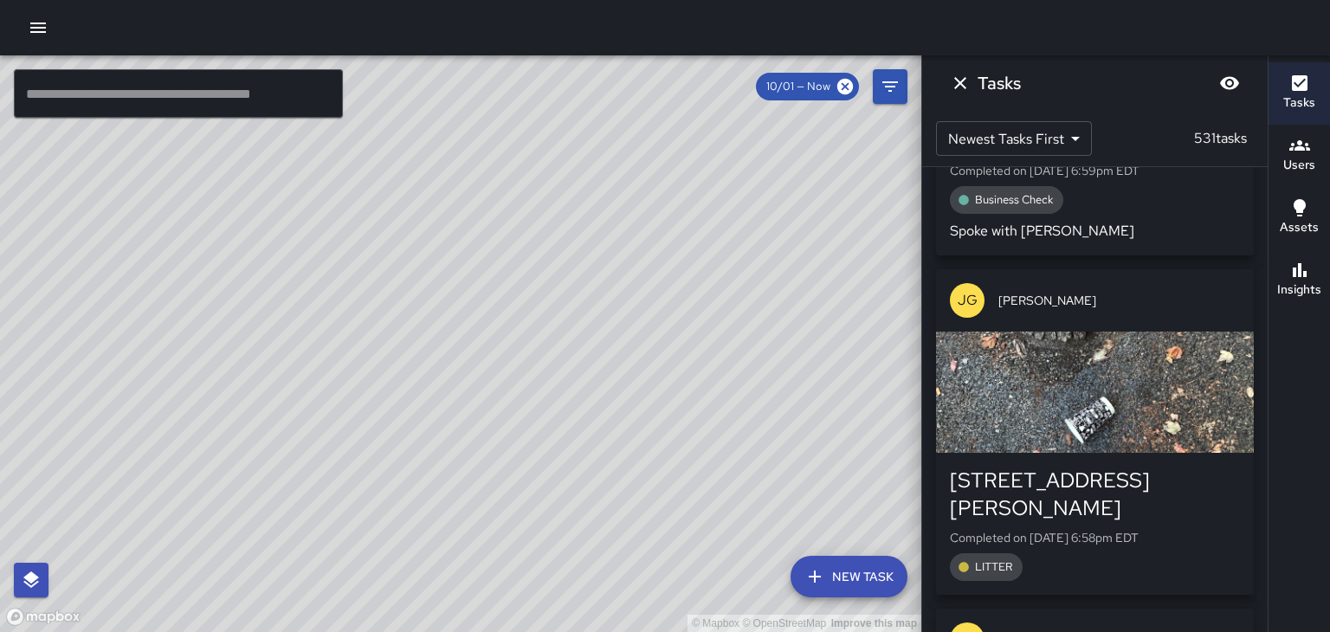
scroll to position [54098, 0]
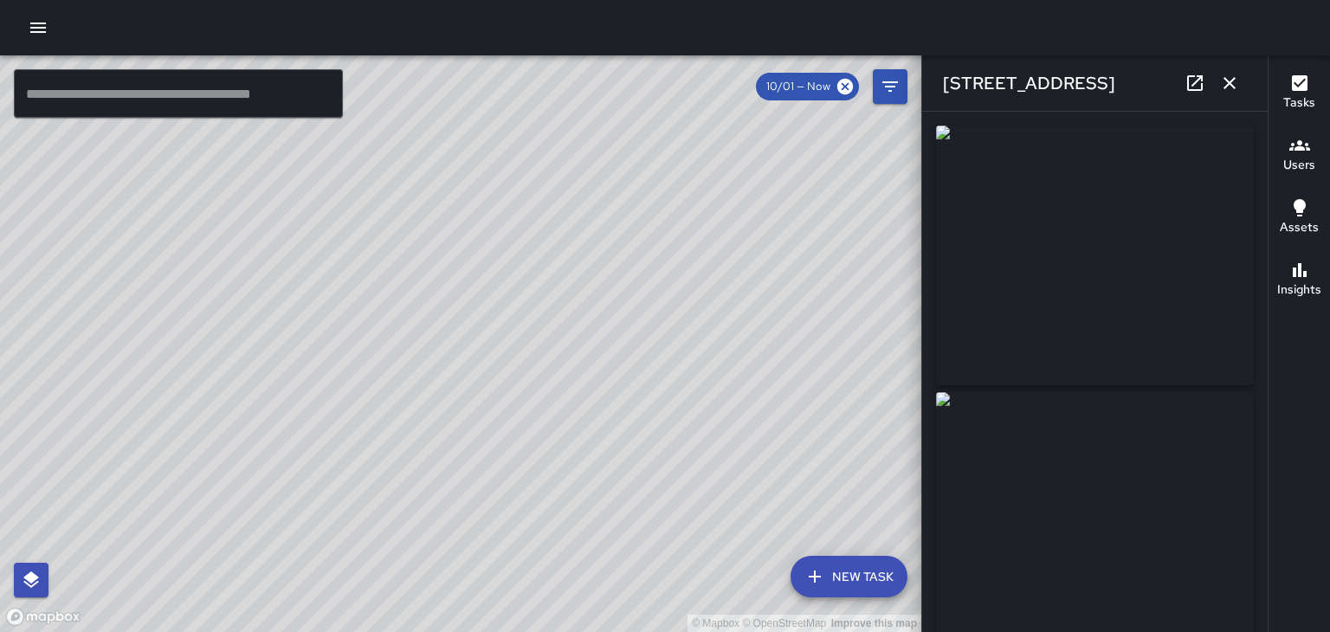
click at [1234, 84] on icon "button" at bounding box center [1229, 83] width 21 height 21
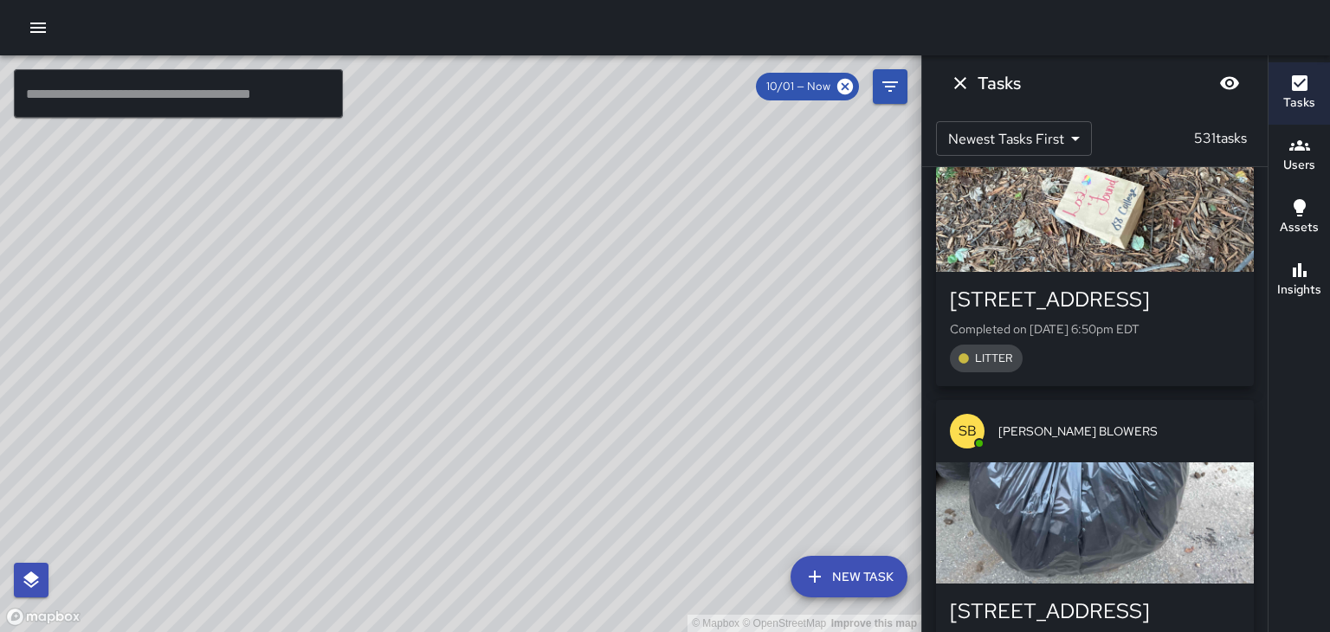
scroll to position [58143, 0]
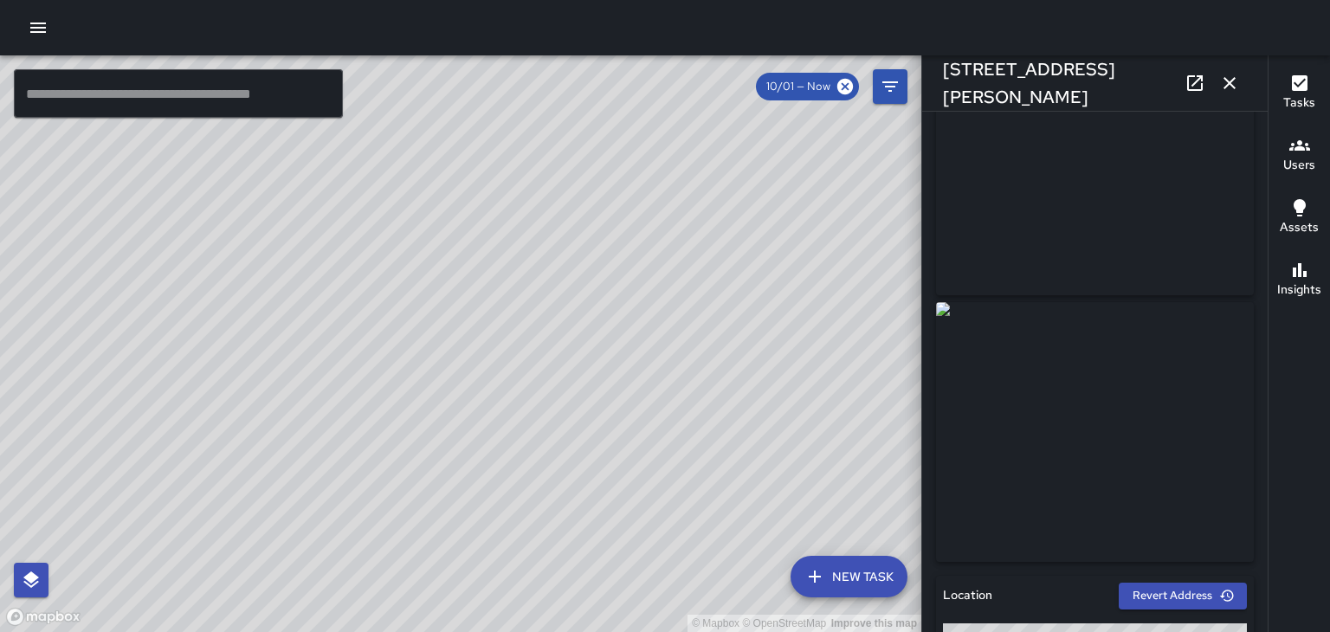
scroll to position [0, 0]
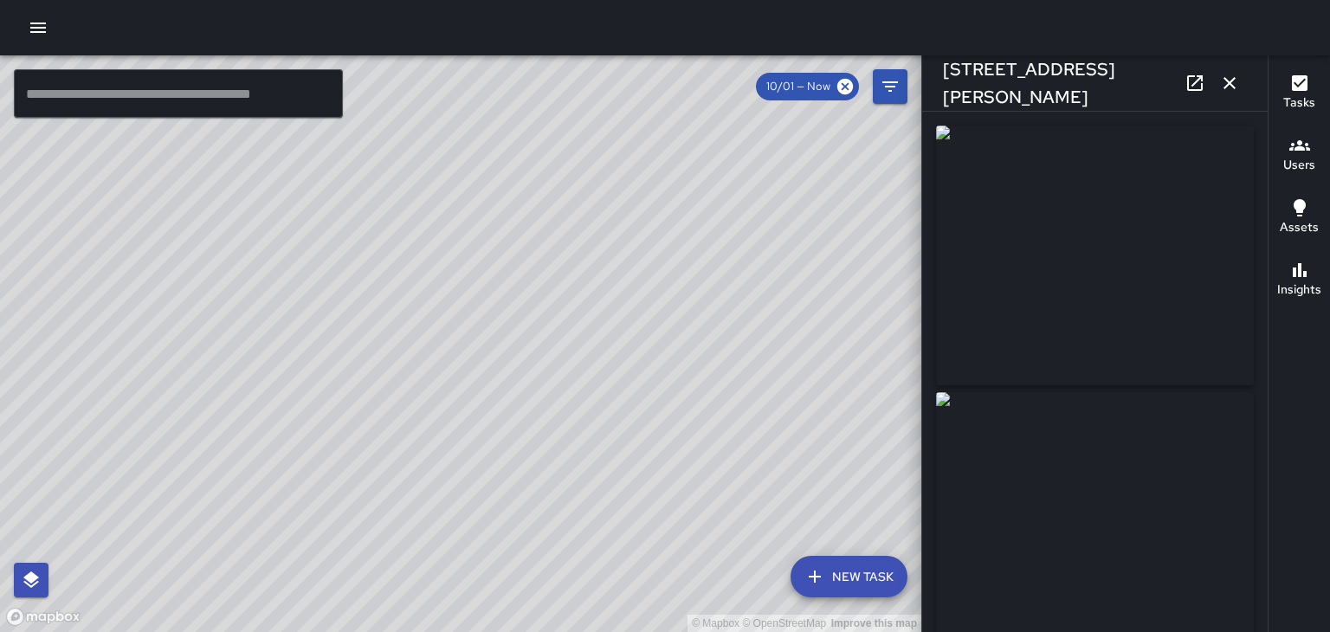
click at [1231, 87] on icon "button" at bounding box center [1229, 83] width 21 height 21
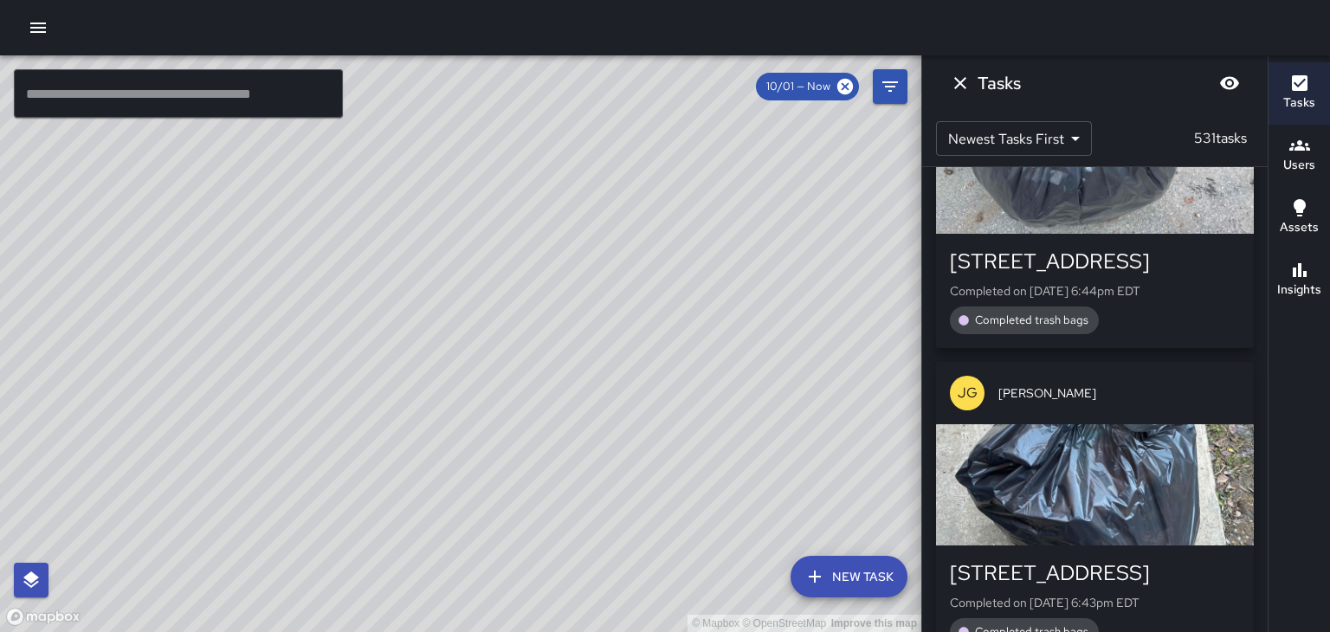
scroll to position [58481, 0]
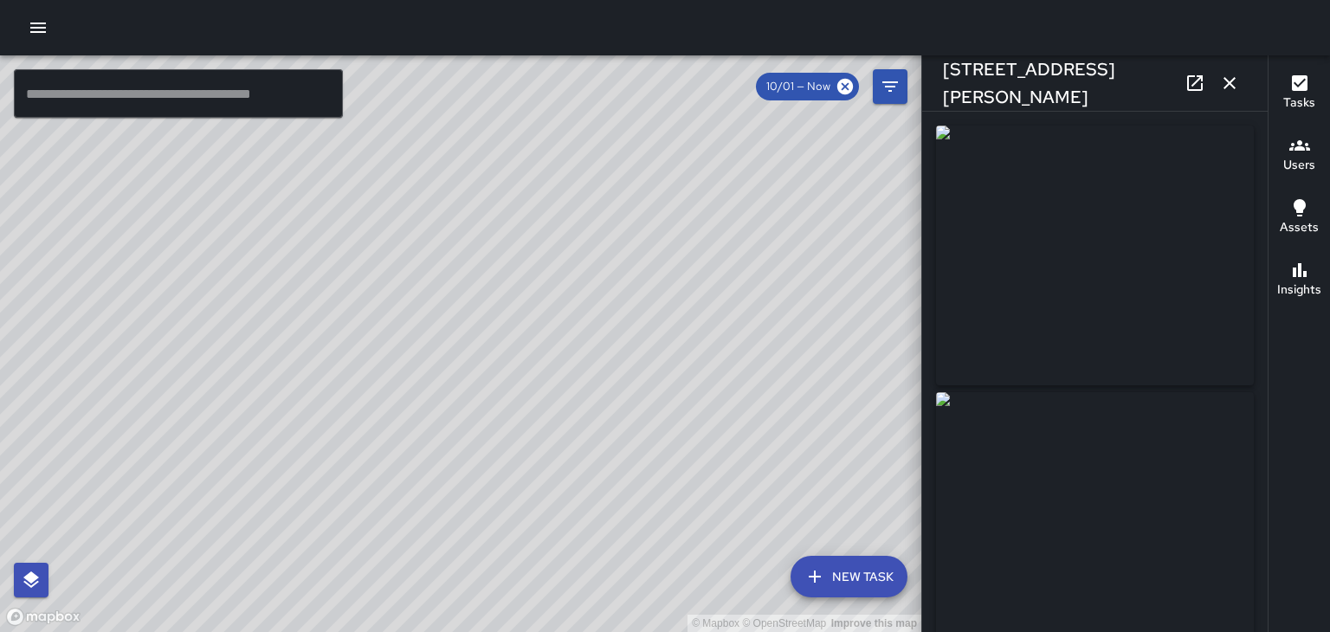
type input "**********"
click at [1230, 83] on icon "button" at bounding box center [1230, 83] width 12 height 12
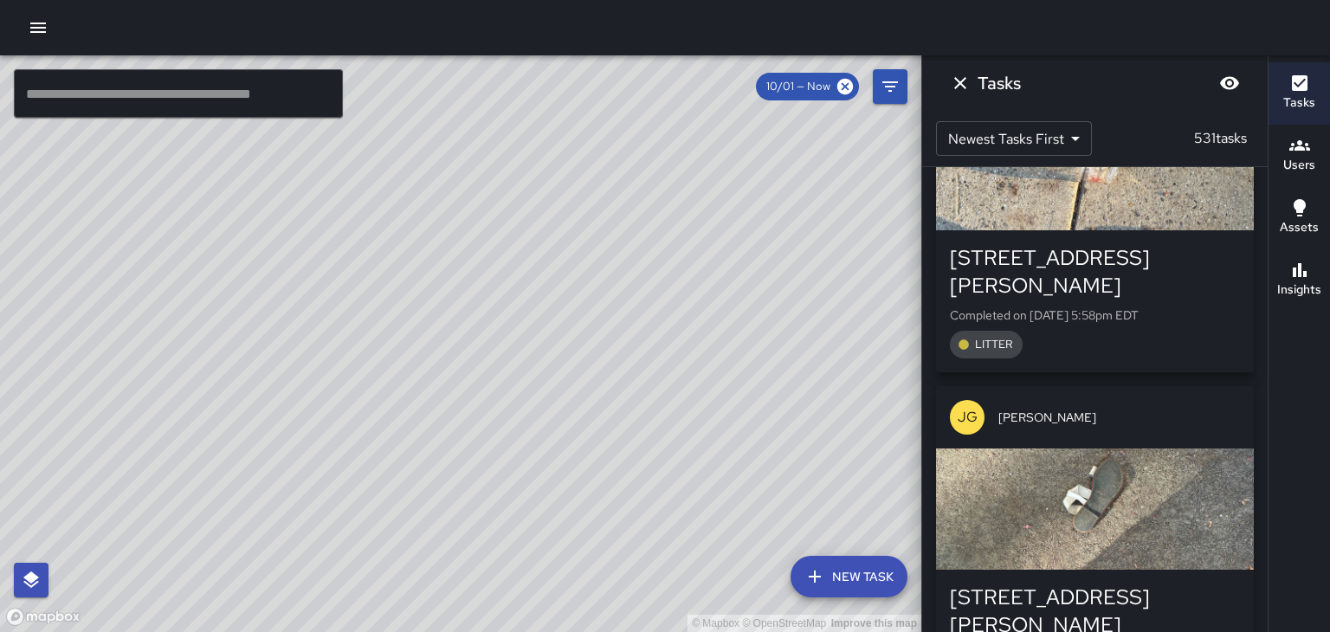
scroll to position [59117, 0]
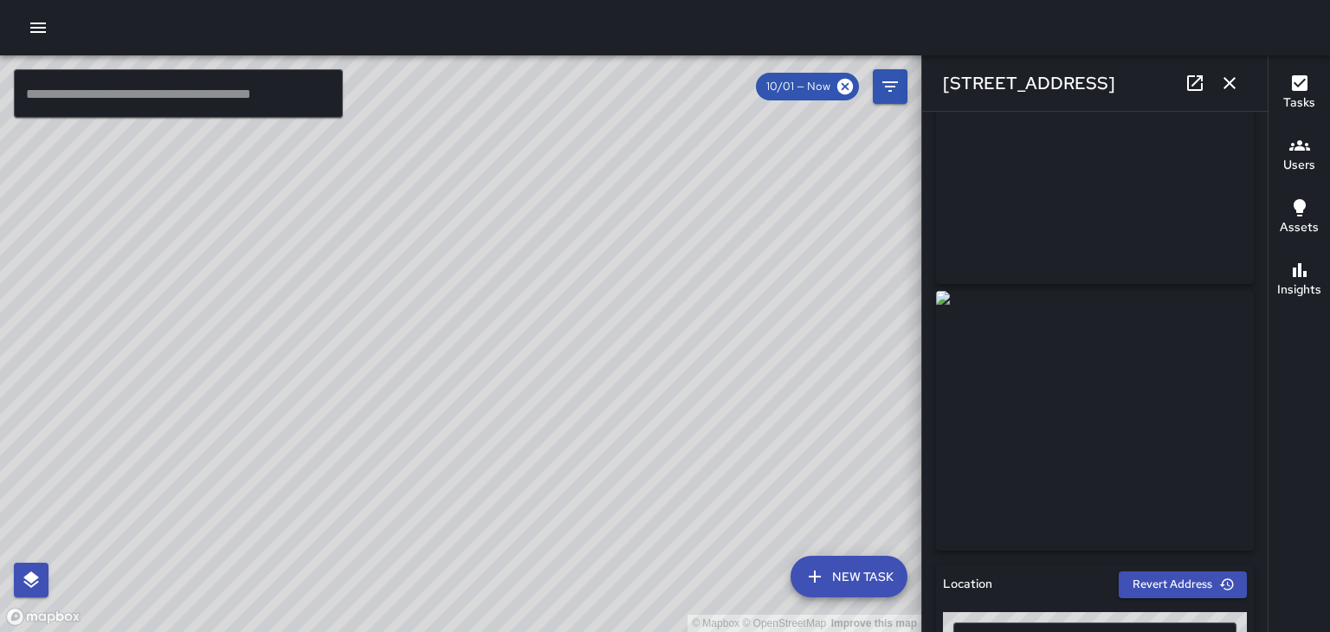
scroll to position [102, 0]
click at [1230, 83] on icon "button" at bounding box center [1230, 83] width 12 height 12
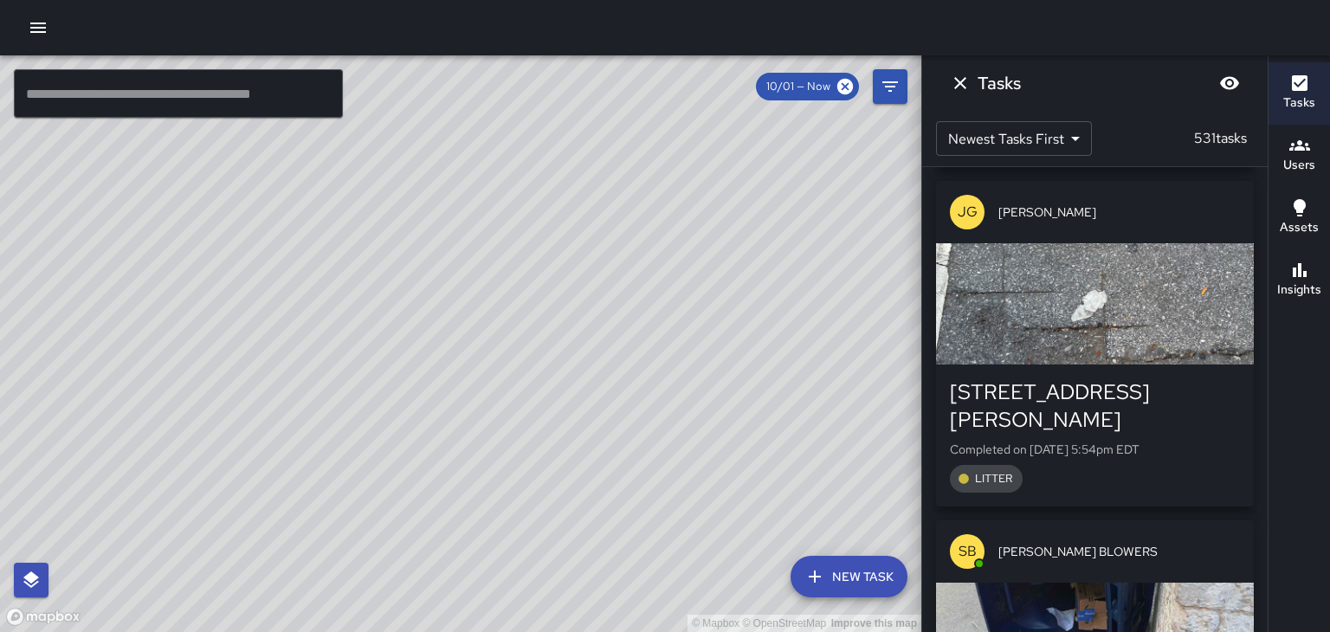
scroll to position [60019, 0]
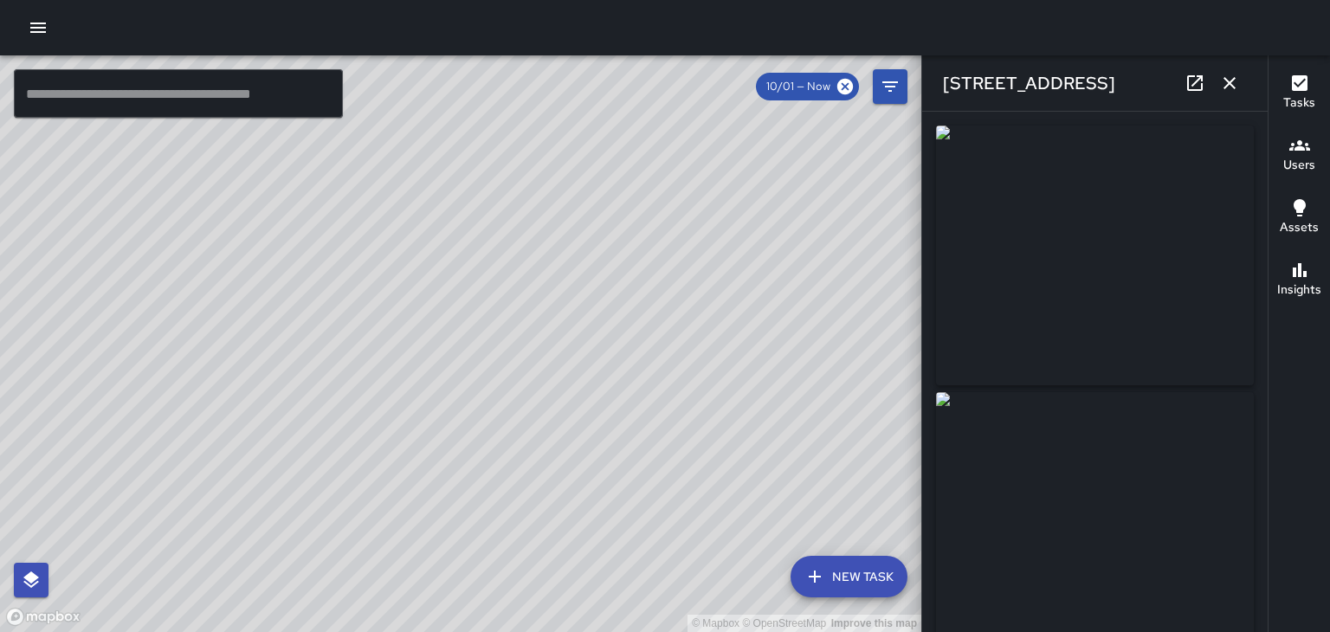
click at [1242, 94] on button "button" at bounding box center [1229, 83] width 35 height 35
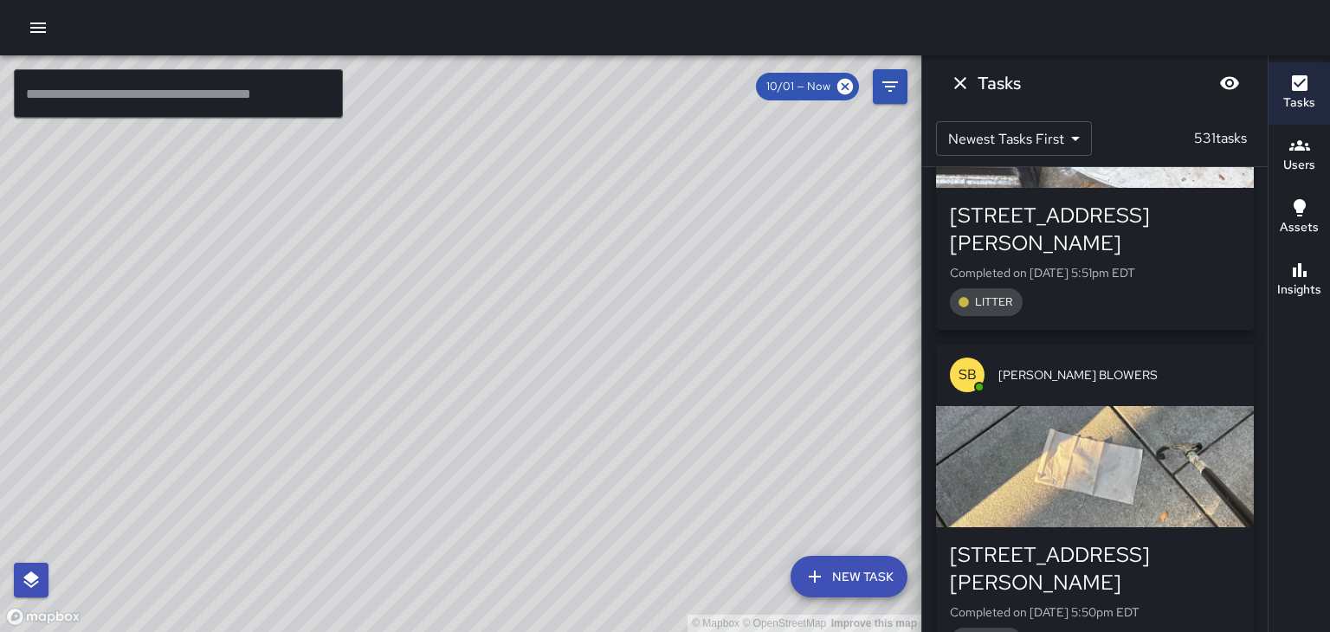
scroll to position [60851, 0]
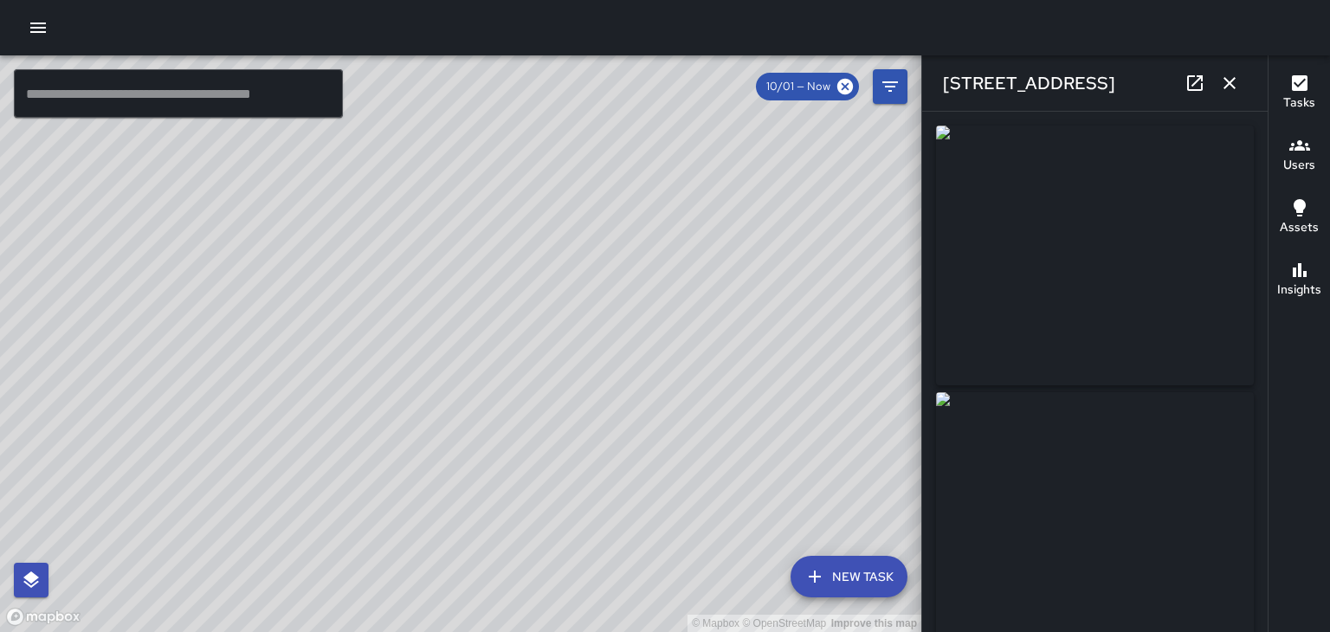
click at [1238, 91] on icon "button" at bounding box center [1229, 83] width 21 height 21
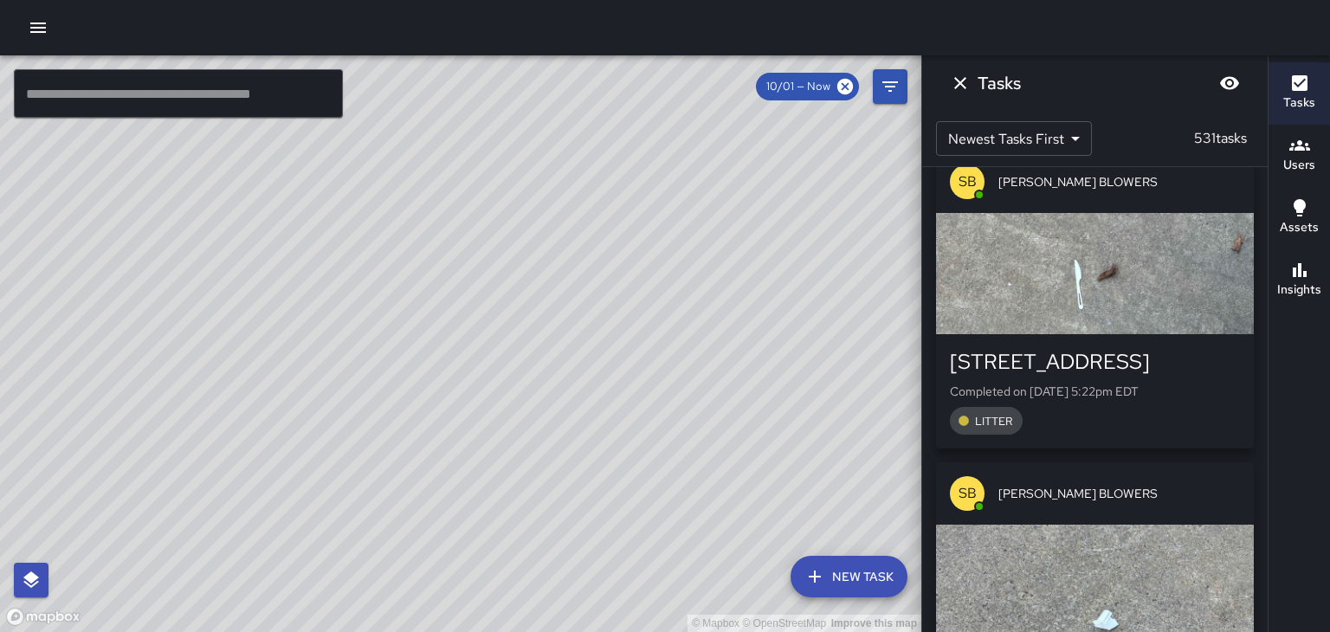
scroll to position [63467, 0]
